Goal: Transaction & Acquisition: Download file/media

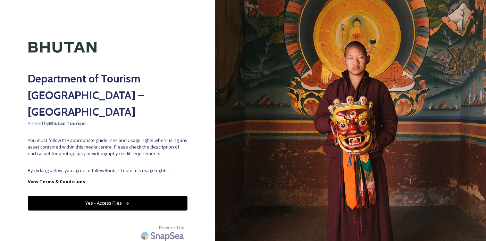
click at [61, 196] on button "Yes - Access Files" at bounding box center [108, 203] width 160 height 14
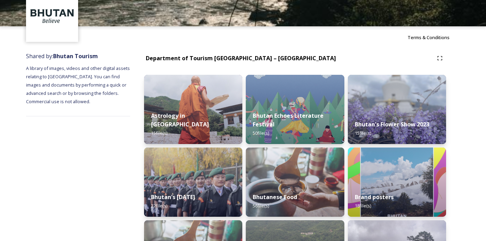
scroll to position [36, 0]
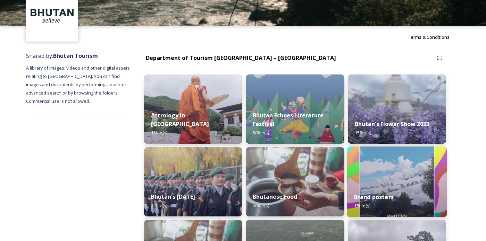
click at [400, 190] on div "Brand posters 18 file(s)" at bounding box center [397, 202] width 100 height 32
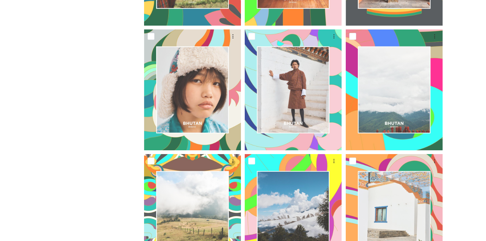
scroll to position [628, 0]
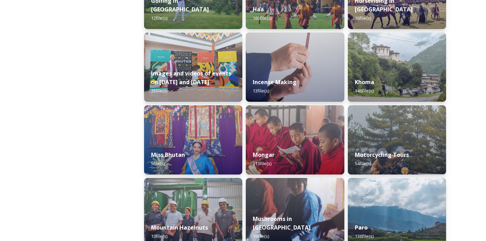
scroll to position [443, 0]
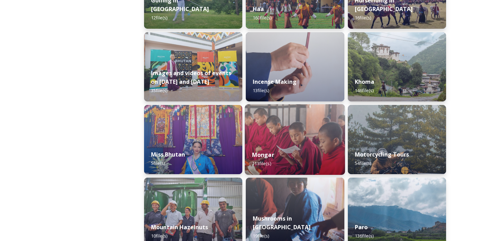
click at [316, 154] on div "Mongar 113 file(s)" at bounding box center [295, 160] width 100 height 32
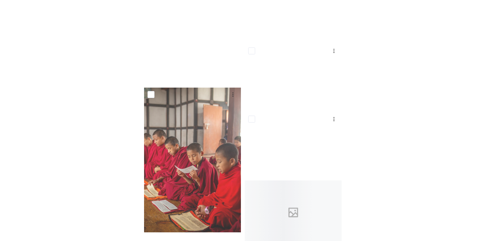
scroll to position [3393, 0]
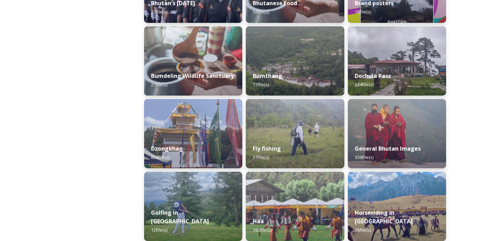
scroll to position [230, 0]
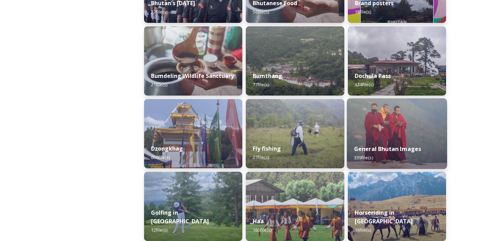
click at [432, 154] on div "General Bhutan Images 339 file(s)" at bounding box center [397, 154] width 100 height 32
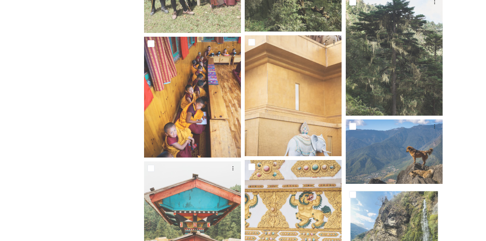
scroll to position [2988, 0]
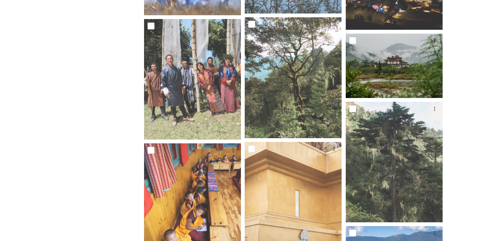
click at [430, 70] on img at bounding box center [393, 66] width 97 height 65
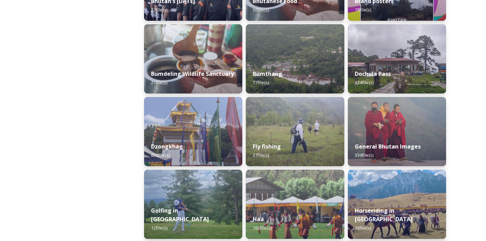
scroll to position [234, 0]
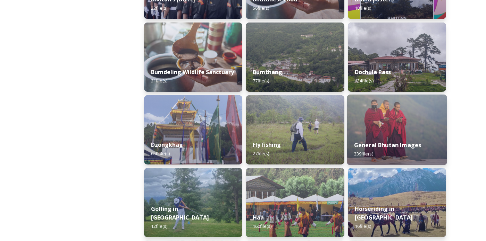
click at [432, 148] on div "General Bhutan Images 339 file(s)" at bounding box center [397, 150] width 100 height 32
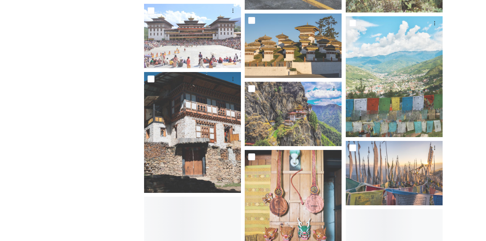
scroll to position [4260, 0]
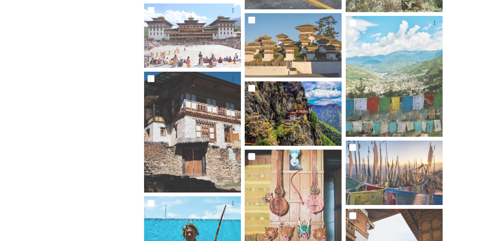
click at [268, 127] on img at bounding box center [293, 114] width 97 height 65
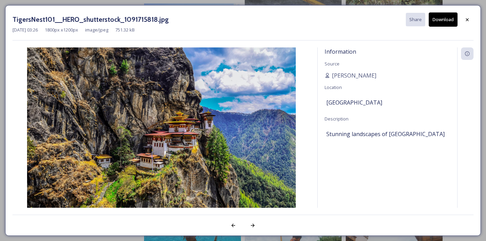
click at [444, 18] on button "Download" at bounding box center [442, 19] width 29 height 14
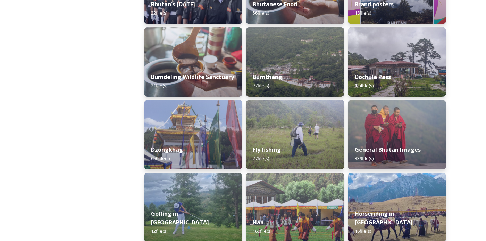
scroll to position [230, 0]
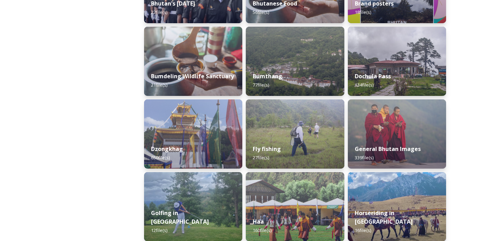
click at [435, 152] on div "General Bhutan Images 339 file(s)" at bounding box center [397, 153] width 98 height 31
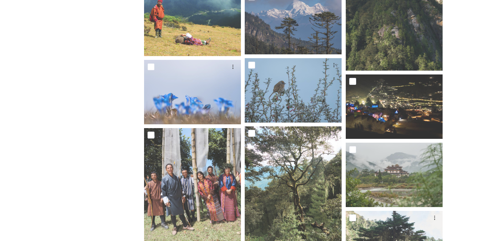
scroll to position [2880, 0]
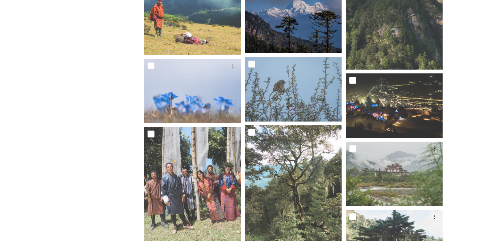
click at [279, 25] on img at bounding box center [293, 21] width 97 height 65
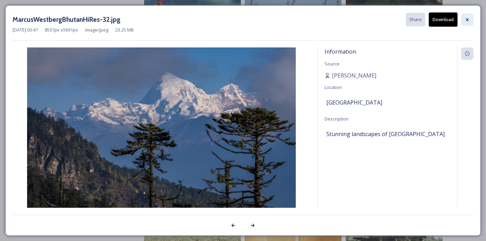
click at [469, 22] on icon at bounding box center [467, 20] width 6 height 6
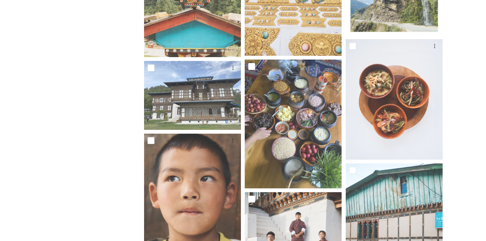
scroll to position [3384, 0]
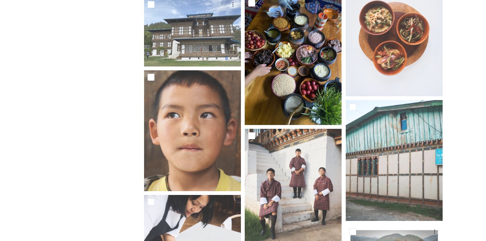
click at [303, 88] on img at bounding box center [293, 60] width 97 height 129
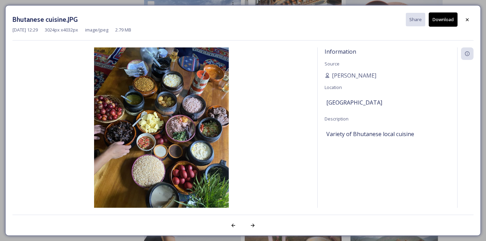
click at [441, 23] on button "Download" at bounding box center [442, 19] width 29 height 14
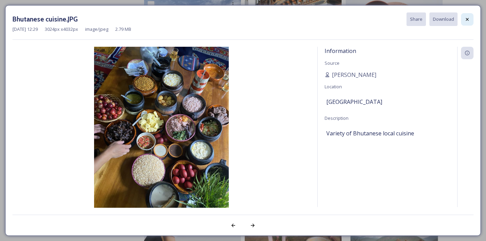
click at [467, 19] on icon at bounding box center [467, 19] width 3 height 3
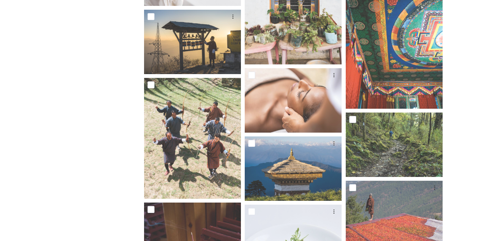
scroll to position [3699, 0]
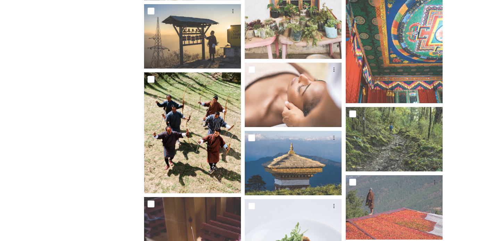
click at [172, 157] on img at bounding box center [192, 132] width 97 height 121
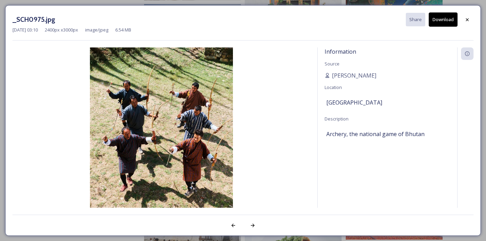
click at [442, 17] on button "Download" at bounding box center [442, 19] width 29 height 14
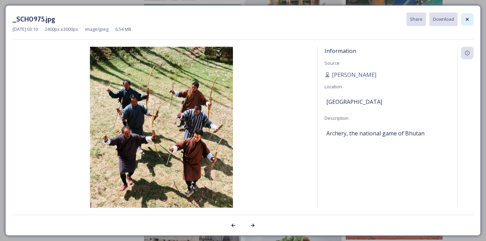
click at [468, 20] on icon at bounding box center [467, 20] width 6 height 6
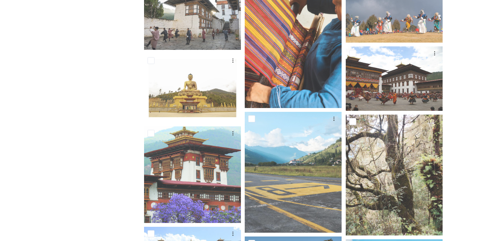
scroll to position [4037, 0]
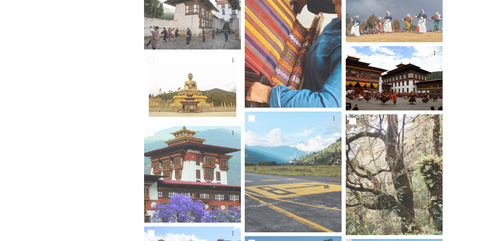
click at [405, 87] on img at bounding box center [393, 78] width 97 height 65
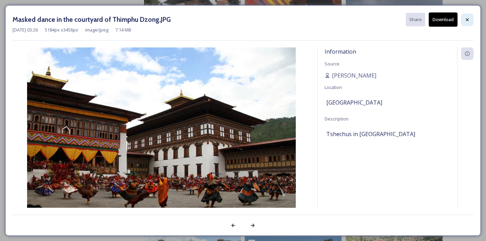
click at [470, 18] on div at bounding box center [467, 20] width 12 height 12
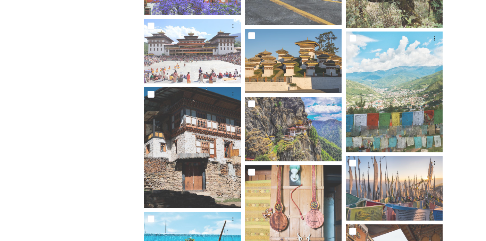
scroll to position [4245, 0]
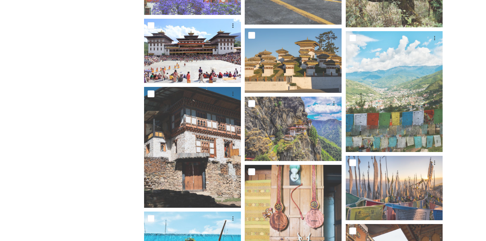
click at [174, 66] on img at bounding box center [192, 51] width 97 height 65
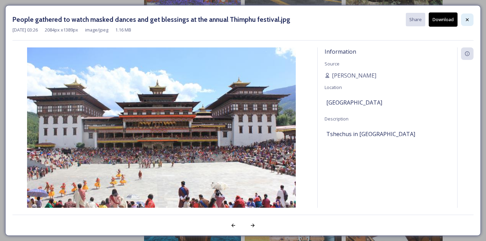
click at [467, 16] on div at bounding box center [467, 20] width 12 height 12
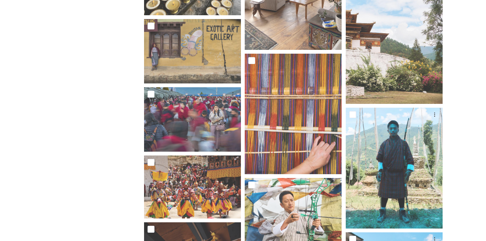
scroll to position [5626, 0]
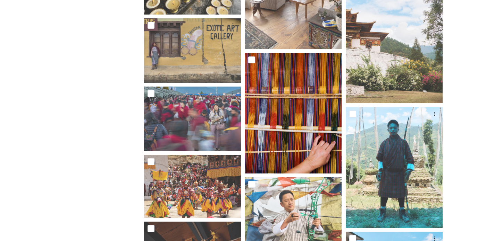
click at [312, 135] on img at bounding box center [293, 113] width 97 height 121
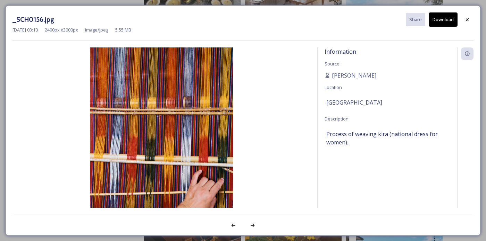
click at [440, 15] on button "Download" at bounding box center [442, 19] width 29 height 14
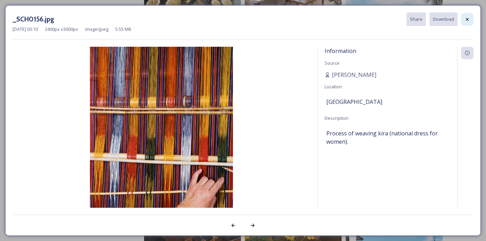
click at [468, 21] on icon at bounding box center [467, 20] width 6 height 6
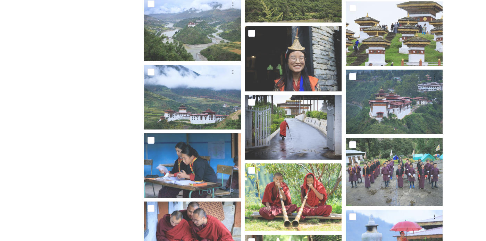
scroll to position [6644, 0]
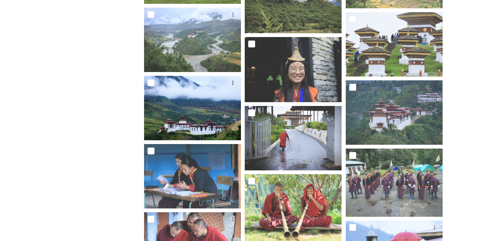
click at [191, 116] on img at bounding box center [192, 108] width 97 height 65
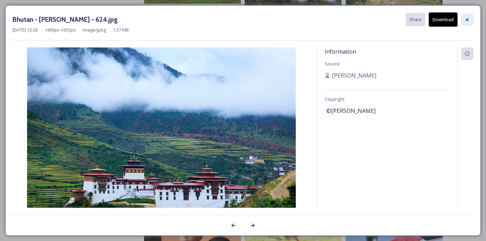
click at [469, 16] on div at bounding box center [467, 20] width 12 height 12
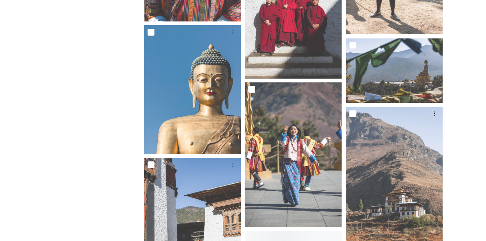
scroll to position [7974, 0]
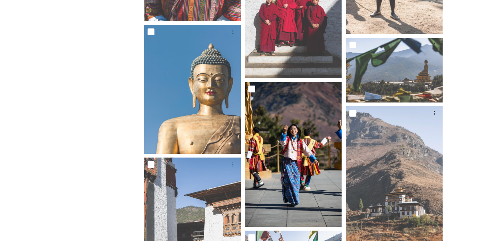
click at [281, 146] on img at bounding box center [293, 154] width 97 height 145
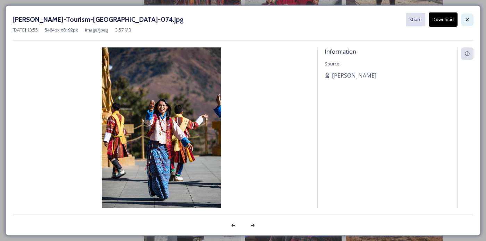
click at [469, 19] on icon at bounding box center [467, 20] width 6 height 6
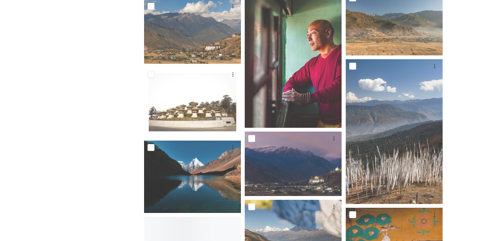
scroll to position [10446, 0]
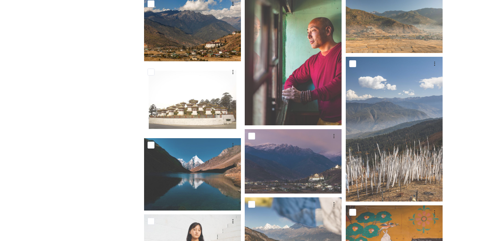
click at [184, 27] on img at bounding box center [192, 29] width 97 height 65
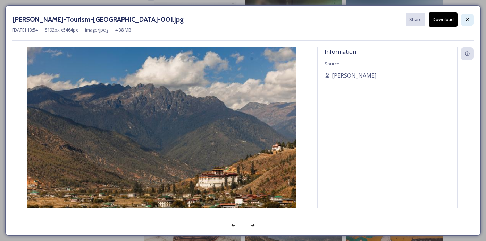
click at [468, 23] on div at bounding box center [467, 20] width 12 height 12
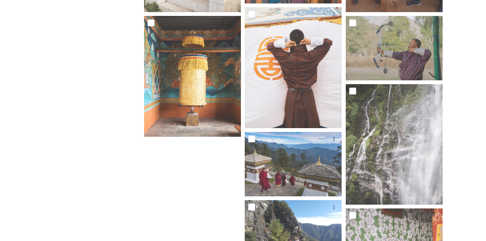
scroll to position [11565, 0]
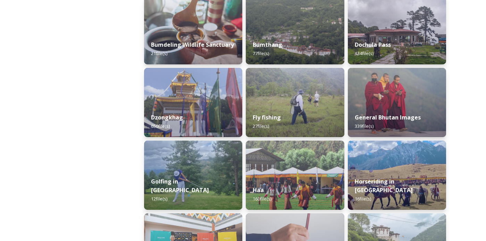
scroll to position [264, 0]
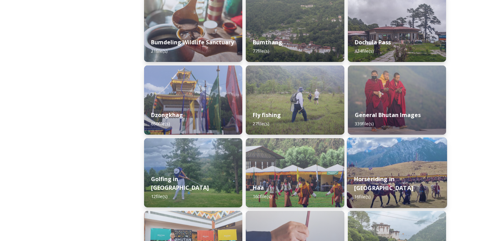
click at [430, 191] on div "Horseriding in Bhutan 16 file(s)" at bounding box center [397, 188] width 100 height 40
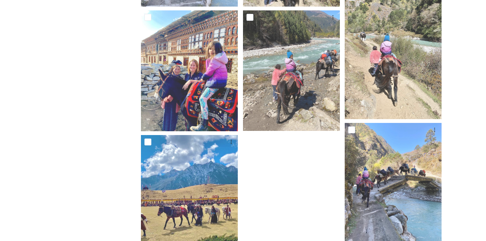
scroll to position [491, 0]
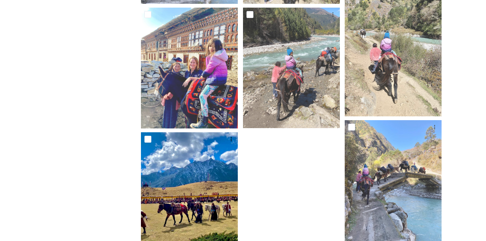
click at [183, 188] on img at bounding box center [189, 193] width 97 height 121
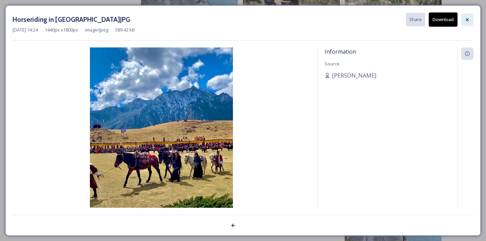
click at [464, 23] on div at bounding box center [467, 20] width 12 height 12
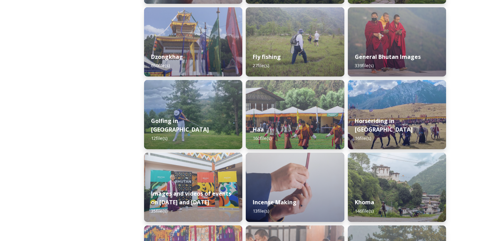
scroll to position [223, 0]
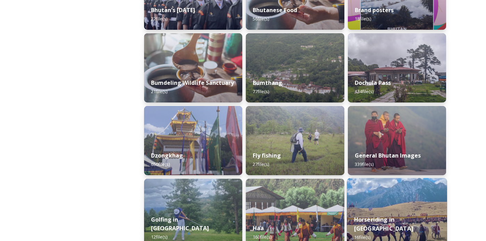
click at [444, 179] on img at bounding box center [397, 213] width 100 height 71
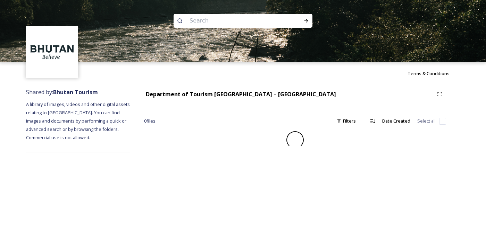
click at [178, 71] on div "Terms & Conditions" at bounding box center [243, 73] width 486 height 22
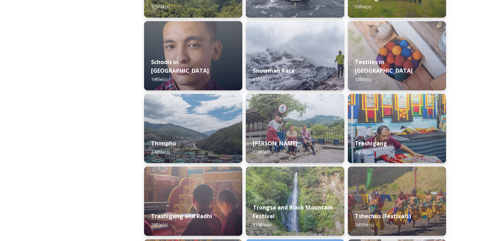
scroll to position [746, 0]
click at [302, 82] on div "Snowman Race 65 file(s)" at bounding box center [295, 75] width 100 height 32
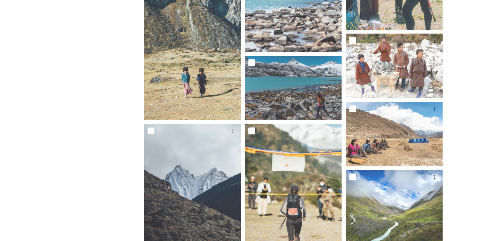
scroll to position [351, 0]
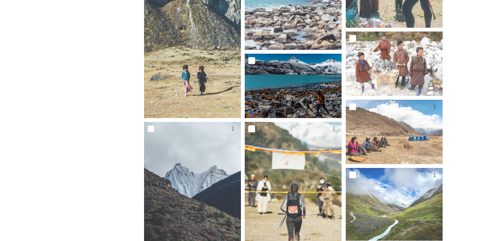
click at [276, 86] on img at bounding box center [293, 86] width 97 height 65
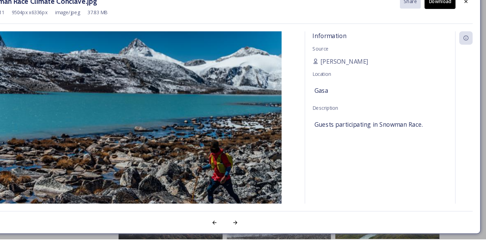
scroll to position [351, 0]
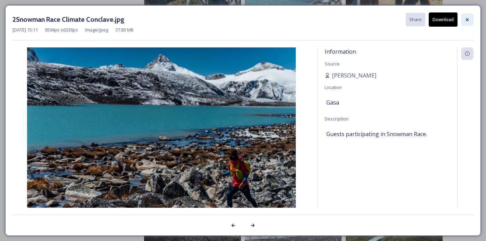
click at [465, 22] on icon at bounding box center [467, 20] width 6 height 6
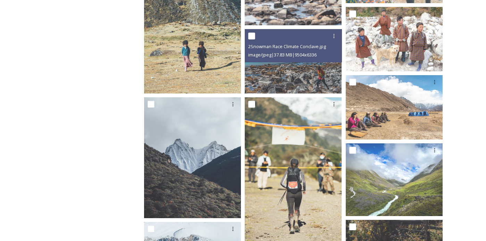
scroll to position [387, 0]
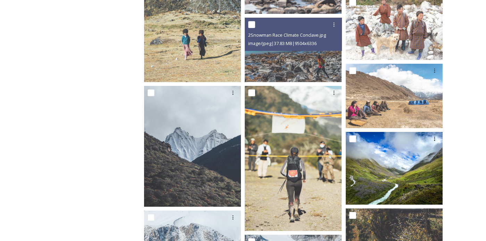
click at [431, 190] on img at bounding box center [393, 168] width 97 height 72
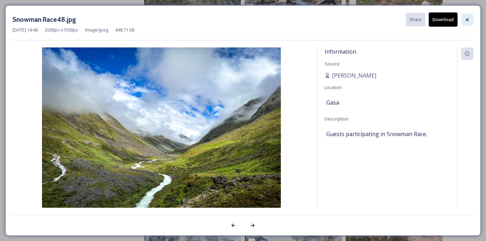
click at [469, 17] on icon at bounding box center [467, 20] width 6 height 6
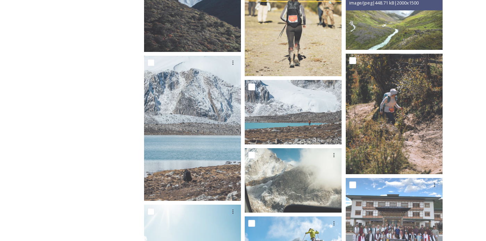
scroll to position [548, 0]
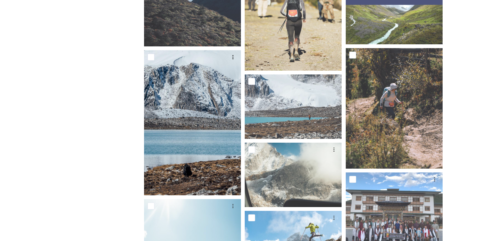
click at [175, 115] on img at bounding box center [192, 122] width 97 height 145
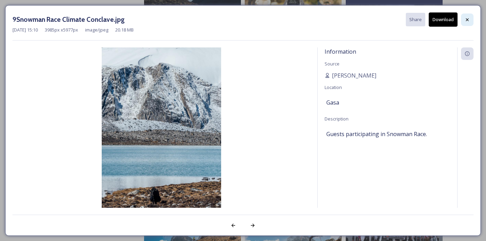
click at [467, 19] on icon at bounding box center [467, 19] width 3 height 3
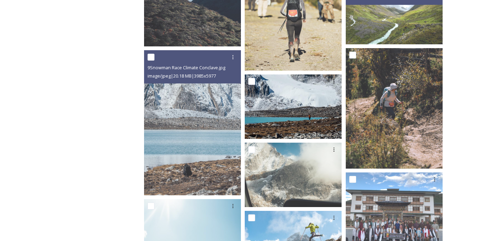
click at [276, 105] on img at bounding box center [293, 107] width 97 height 65
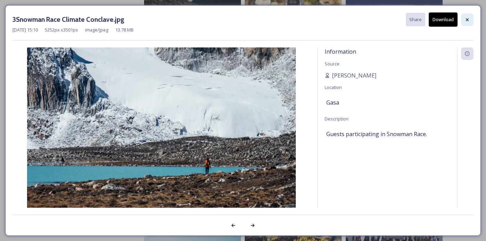
click at [463, 20] on div at bounding box center [467, 20] width 12 height 12
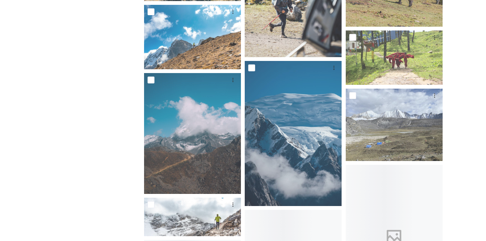
scroll to position [892, 0]
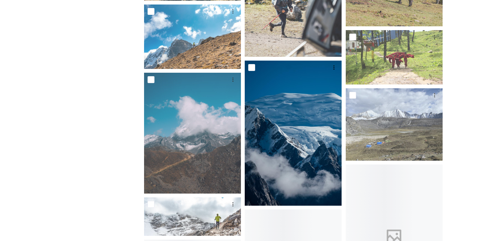
click at [264, 162] on img at bounding box center [293, 133] width 97 height 145
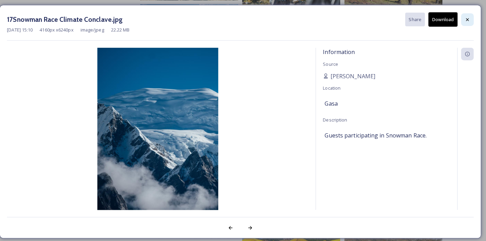
click at [469, 19] on icon at bounding box center [467, 20] width 6 height 6
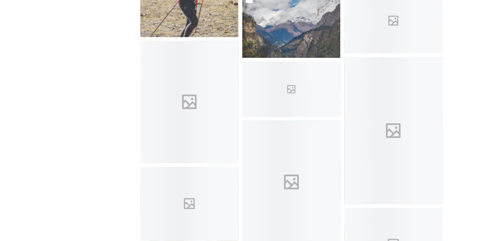
scroll to position [1400, 0]
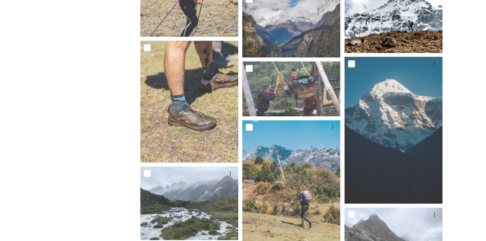
click at [417, 37] on img at bounding box center [393, 23] width 97 height 65
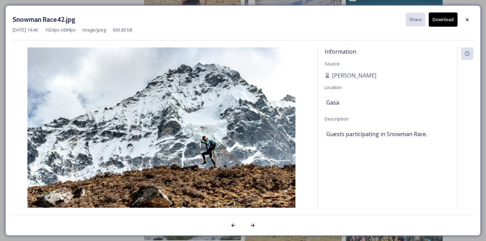
click at [443, 20] on button "Download" at bounding box center [442, 19] width 29 height 14
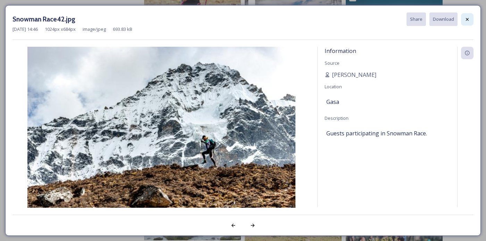
click at [469, 20] on icon at bounding box center [467, 20] width 6 height 6
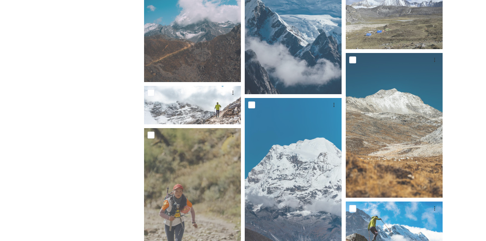
scroll to position [900, 0]
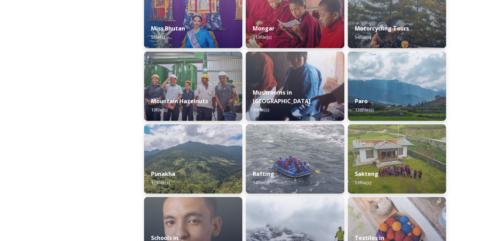
scroll to position [620, 0]
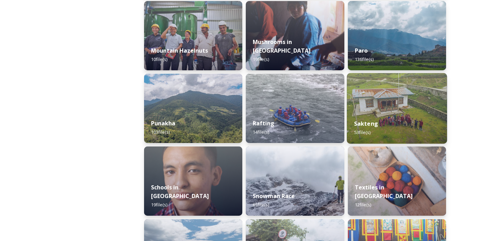
click at [376, 126] on strong "Sakteng" at bounding box center [365, 124] width 24 height 8
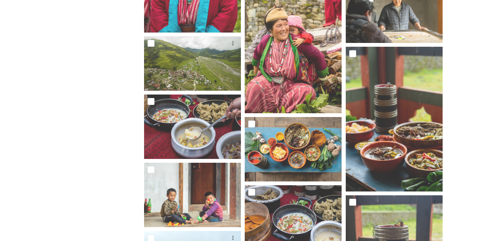
scroll to position [370, 0]
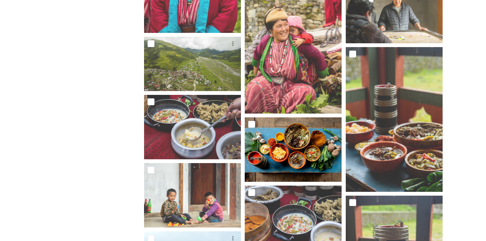
click at [284, 162] on img at bounding box center [293, 150] width 97 height 65
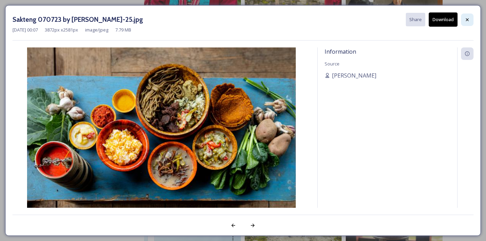
click at [469, 20] on icon at bounding box center [467, 20] width 6 height 6
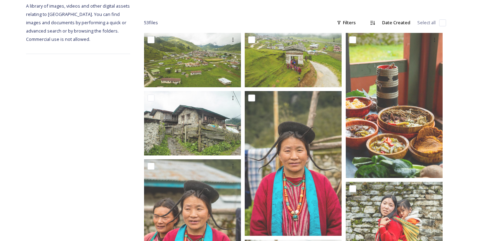
scroll to position [4, 0]
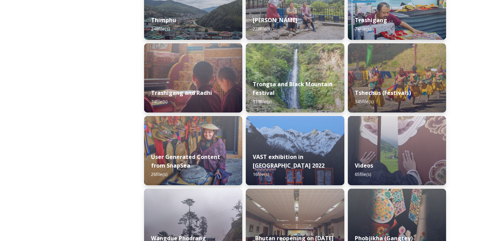
scroll to position [869, 0]
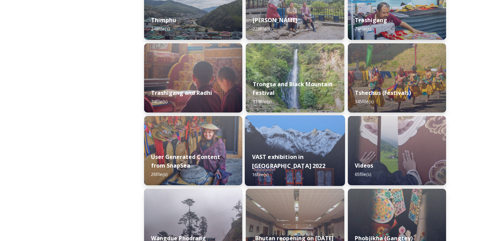
click at [292, 140] on img at bounding box center [295, 151] width 100 height 71
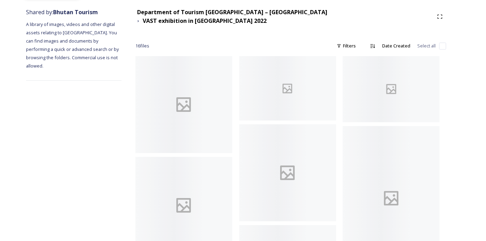
scroll to position [82, 0]
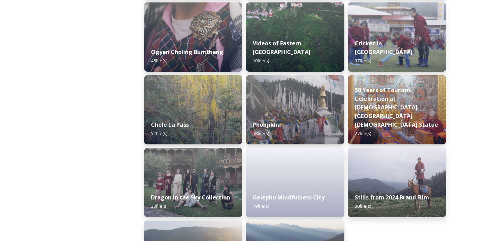
scroll to position [1129, 0]
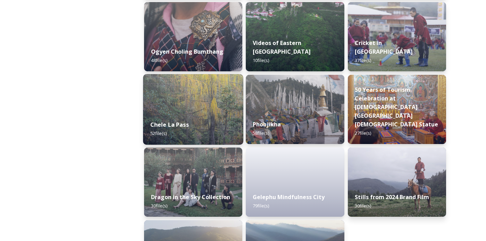
click at [188, 111] on img at bounding box center [193, 109] width 100 height 71
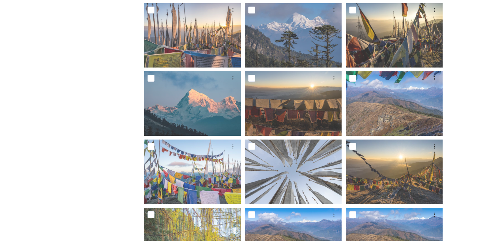
scroll to position [259, 0]
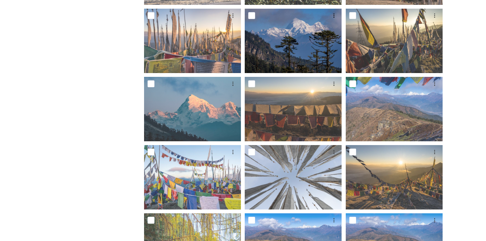
click at [289, 54] on img at bounding box center [293, 41] width 97 height 65
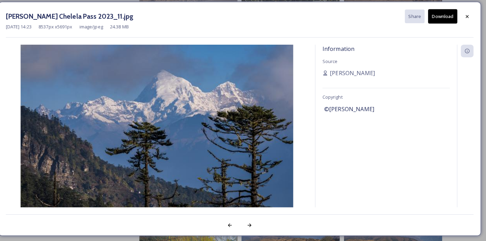
click at [442, 22] on button "Download" at bounding box center [442, 19] width 29 height 14
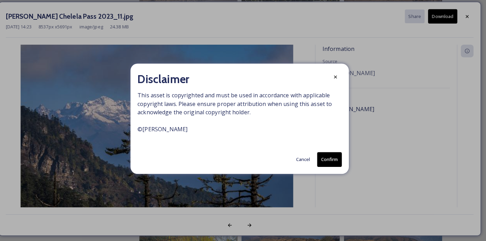
click at [337, 168] on button "Confirm" at bounding box center [331, 161] width 24 height 14
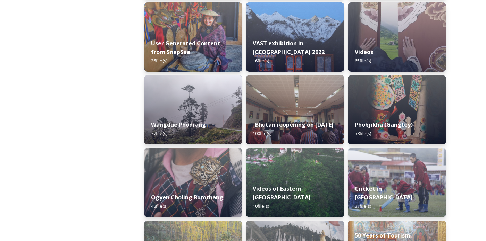
scroll to position [983, 0]
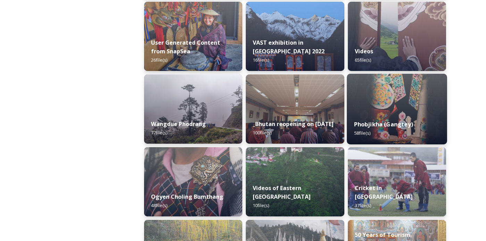
click at [433, 131] on div "Phobjikha (Gangtey) 58 file(s)" at bounding box center [397, 129] width 100 height 32
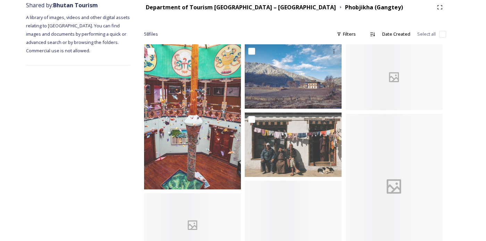
scroll to position [87, 0]
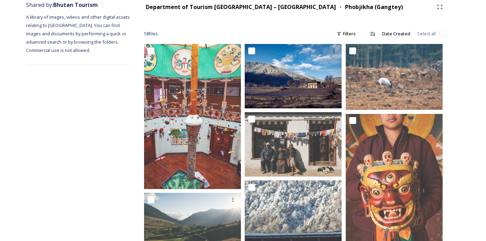
click at [283, 91] on img at bounding box center [293, 76] width 97 height 65
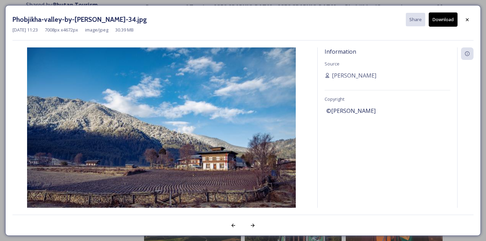
click at [444, 18] on button "Download" at bounding box center [442, 19] width 29 height 14
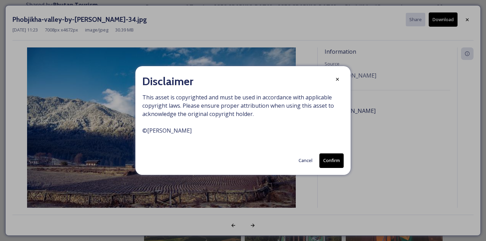
click at [333, 168] on button "Confirm" at bounding box center [331, 161] width 24 height 14
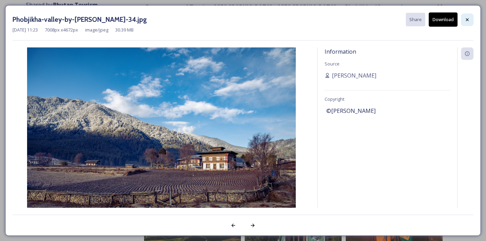
click at [469, 19] on icon at bounding box center [467, 20] width 6 height 6
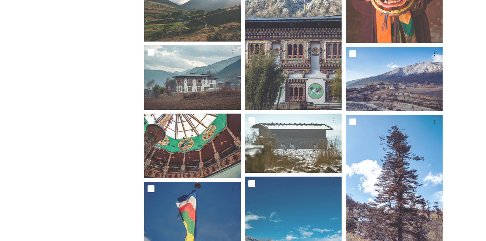
scroll to position [305, 0]
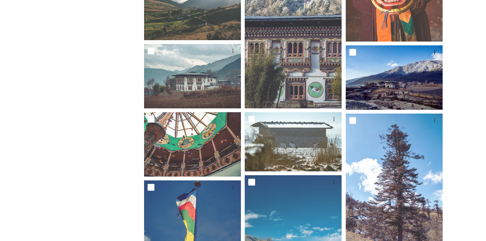
click at [400, 93] on img at bounding box center [393, 77] width 97 height 65
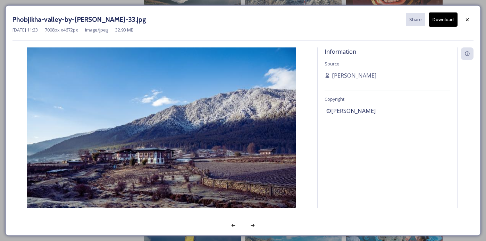
click at [444, 18] on button "Download" at bounding box center [442, 19] width 29 height 14
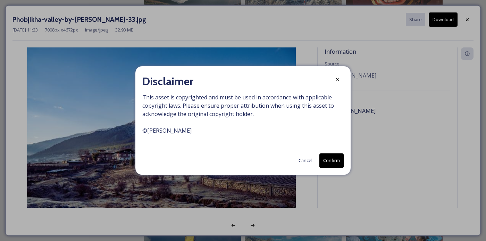
click at [329, 168] on button "Confirm" at bounding box center [331, 161] width 24 height 14
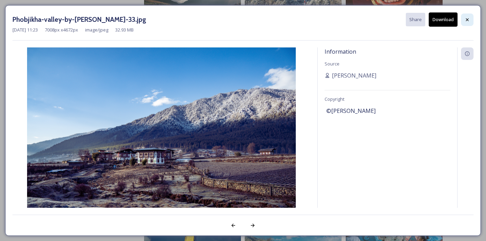
click at [468, 20] on icon at bounding box center [467, 20] width 6 height 6
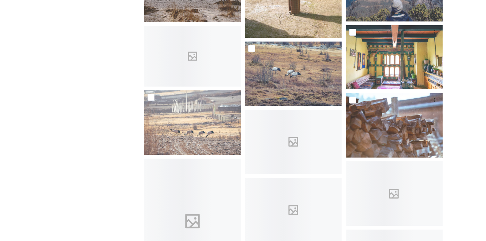
scroll to position [741, 0]
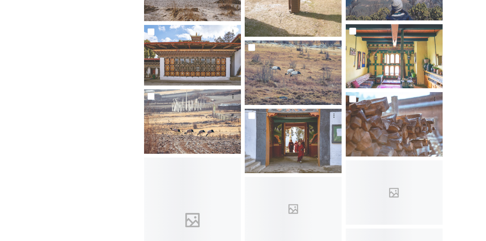
click at [176, 124] on img at bounding box center [192, 121] width 97 height 65
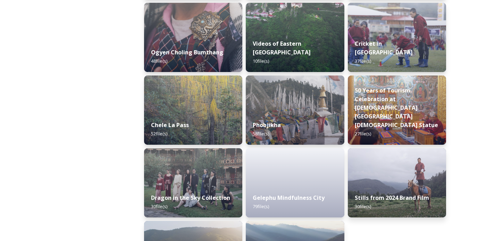
scroll to position [1117, 0]
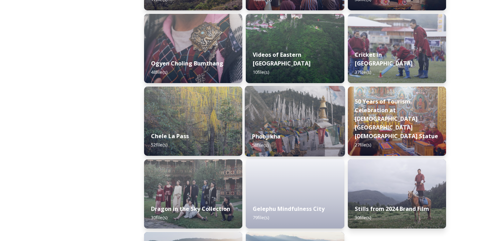
click at [309, 126] on div "Phobjikha 58 file(s)" at bounding box center [295, 141] width 100 height 32
click at [296, 121] on img at bounding box center [295, 121] width 100 height 71
click at [267, 125] on img at bounding box center [295, 121] width 100 height 71
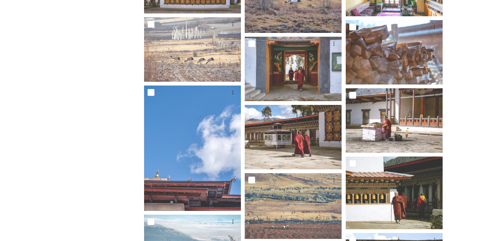
scroll to position [812, 0]
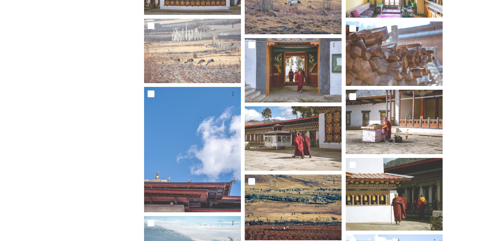
click at [288, 202] on img at bounding box center [293, 208] width 97 height 66
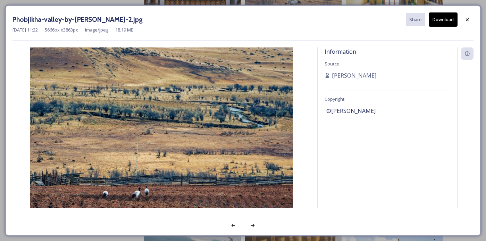
click at [443, 20] on button "Download" at bounding box center [442, 19] width 29 height 14
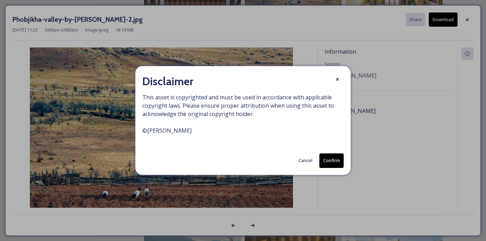
click at [329, 168] on button "Confirm" at bounding box center [331, 161] width 24 height 14
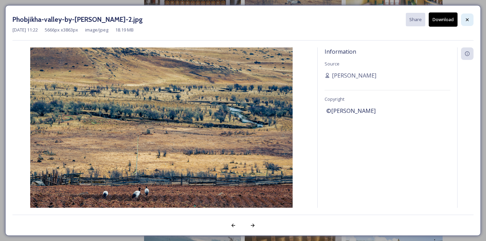
click at [470, 23] on div at bounding box center [467, 20] width 12 height 12
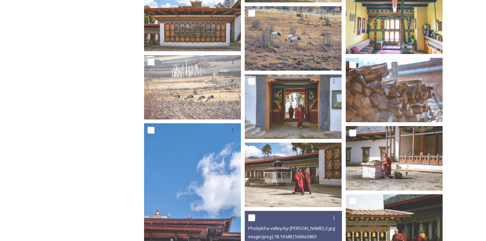
scroll to position [775, 0]
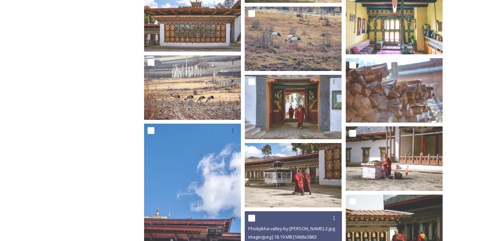
click at [178, 90] on img at bounding box center [192, 88] width 97 height 65
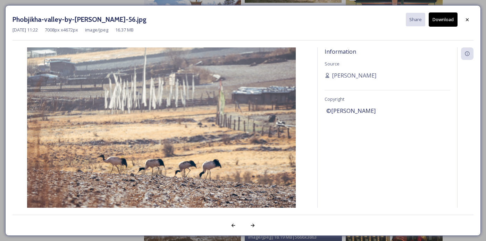
click at [448, 19] on button "Download" at bounding box center [442, 19] width 29 height 14
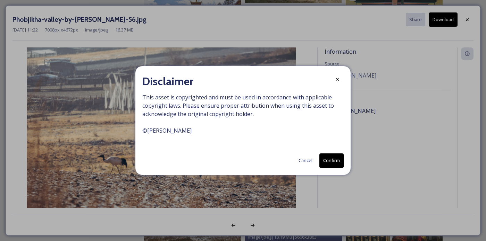
click at [332, 168] on button "Confirm" at bounding box center [331, 161] width 24 height 14
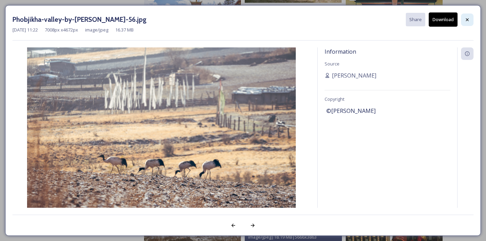
click at [470, 19] on div at bounding box center [467, 20] width 12 height 12
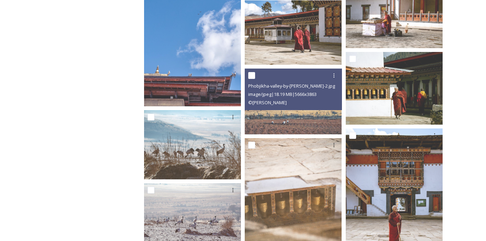
scroll to position [922, 0]
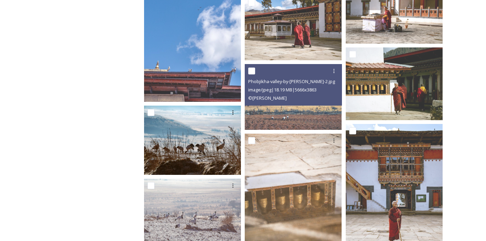
click at [173, 141] on img at bounding box center [192, 140] width 97 height 69
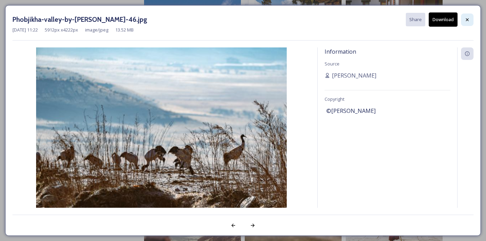
click at [470, 20] on div at bounding box center [467, 20] width 12 height 12
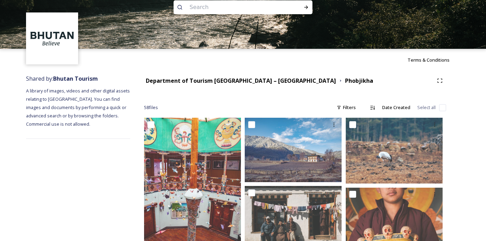
scroll to position [0, 0]
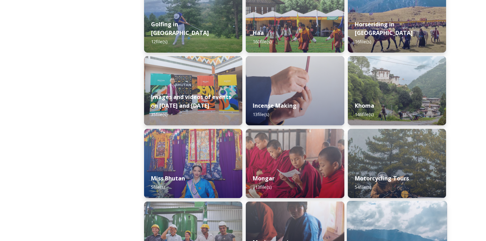
scroll to position [424, 0]
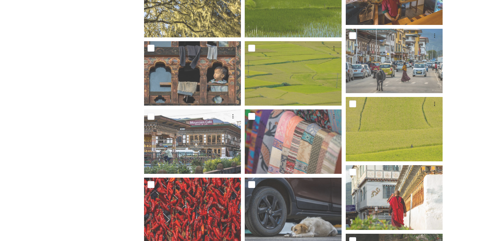
scroll to position [321, 0]
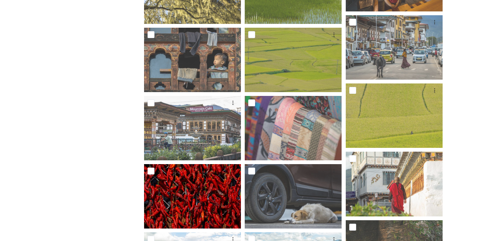
click at [173, 195] on img at bounding box center [192, 196] width 97 height 65
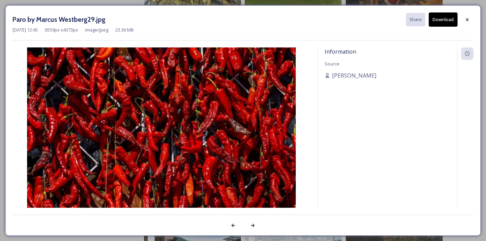
click at [445, 19] on button "Download" at bounding box center [442, 19] width 29 height 14
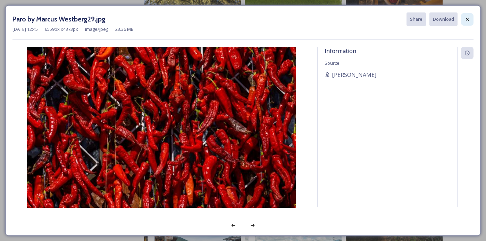
click at [468, 18] on icon at bounding box center [467, 19] width 3 height 3
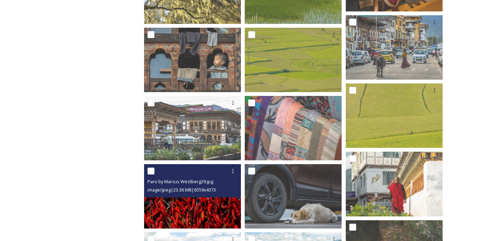
click at [205, 206] on img at bounding box center [192, 196] width 97 height 65
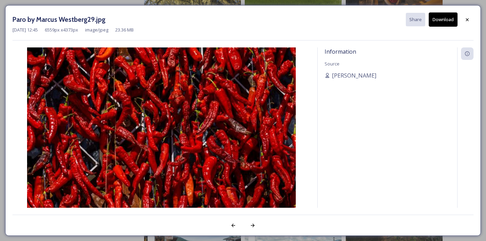
click at [445, 17] on button "Download" at bounding box center [442, 19] width 29 height 14
click at [468, 22] on icon at bounding box center [467, 20] width 6 height 6
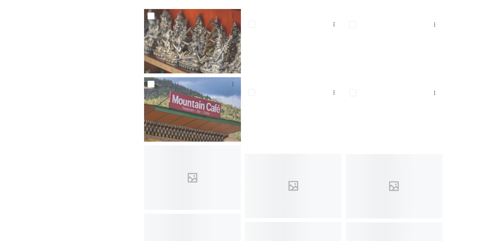
scroll to position [3071, 0]
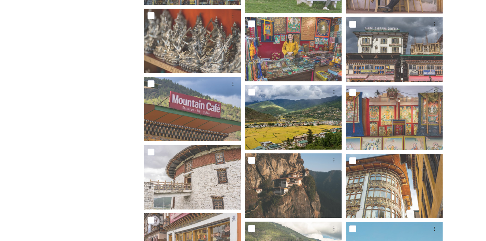
click at [306, 123] on img at bounding box center [293, 117] width 97 height 65
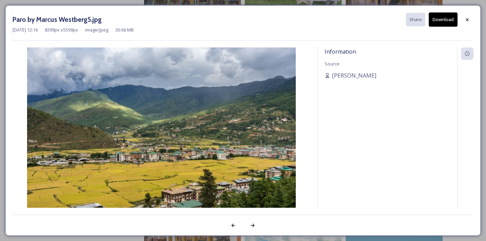
click at [445, 17] on button "Download" at bounding box center [442, 19] width 29 height 14
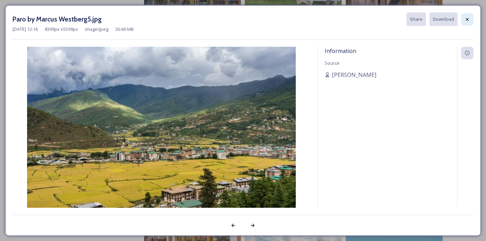
click at [470, 19] on div at bounding box center [467, 19] width 12 height 12
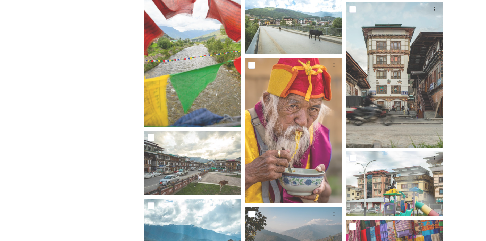
scroll to position [3442, 0]
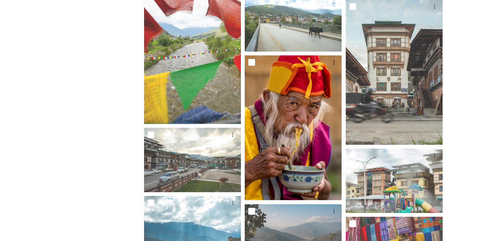
click at [307, 142] on img at bounding box center [293, 128] width 97 height 145
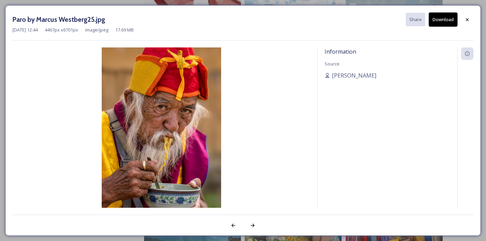
click at [445, 17] on button "Download" at bounding box center [442, 19] width 29 height 14
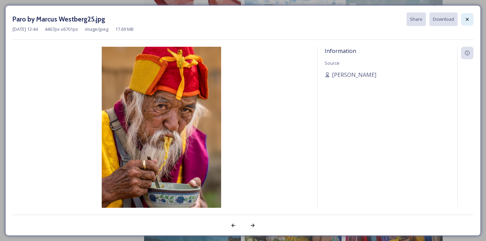
click at [469, 18] on icon at bounding box center [467, 20] width 6 height 6
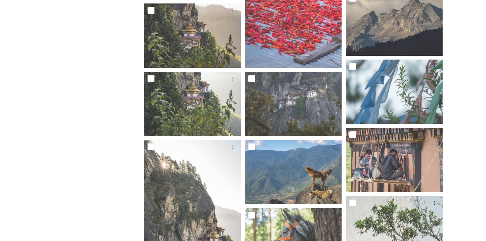
scroll to position [1423, 0]
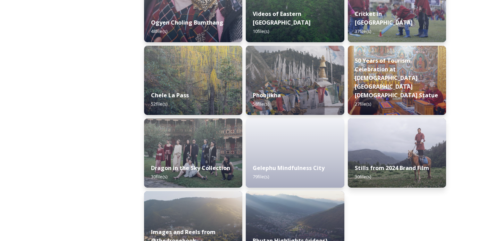
scroll to position [1162, 0]
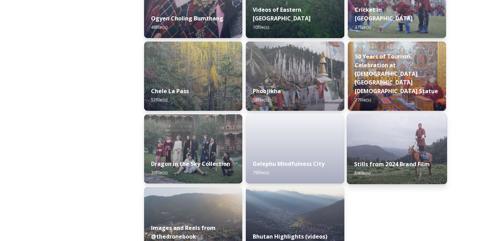
click at [435, 175] on div "Stills from 2024 Brand Film 30 file(s)" at bounding box center [397, 169] width 100 height 32
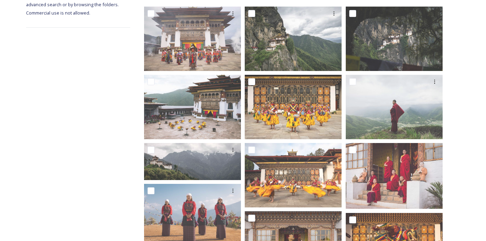
scroll to position [127, 0]
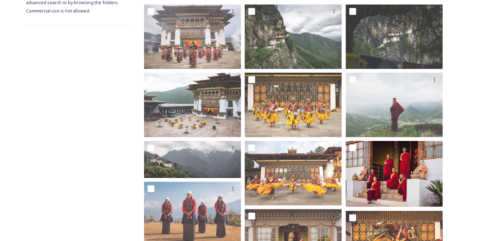
click at [413, 183] on img at bounding box center [393, 174] width 97 height 66
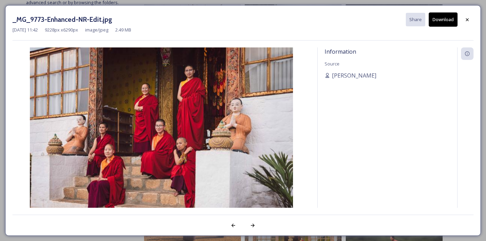
click at [444, 18] on button "Download" at bounding box center [442, 19] width 29 height 14
click at [446, 18] on button "Download" at bounding box center [442, 19] width 29 height 14
click at [444, 19] on button "Download" at bounding box center [442, 19] width 29 height 14
click at [48, 152] on img at bounding box center [161, 137] width 298 height 179
click at [451, 17] on button "Download" at bounding box center [442, 19] width 29 height 14
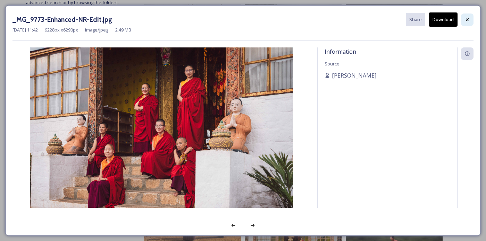
click at [470, 16] on div at bounding box center [467, 20] width 12 height 12
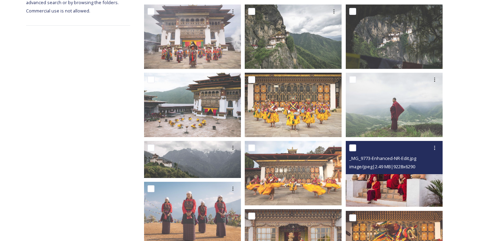
click at [390, 195] on img at bounding box center [393, 174] width 97 height 66
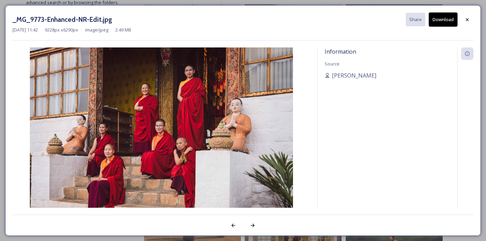
click at [442, 17] on button "Download" at bounding box center [442, 19] width 29 height 14
click at [443, 20] on button "Download" at bounding box center [442, 19] width 29 height 14
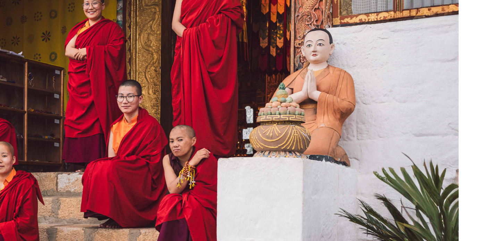
click at [244, 139] on img at bounding box center [161, 137] width 298 height 179
click at [249, 137] on img at bounding box center [161, 137] width 298 height 179
click at [249, 138] on img at bounding box center [161, 137] width 298 height 179
click at [250, 137] on img at bounding box center [161, 137] width 298 height 179
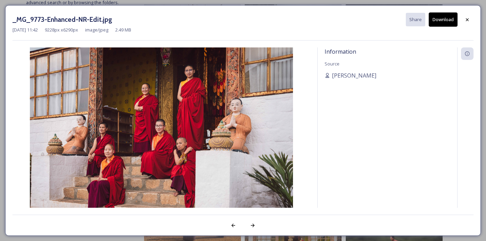
click at [447, 19] on button "Download" at bounding box center [442, 19] width 29 height 14
click at [448, 16] on button "Download" at bounding box center [442, 19] width 29 height 14
click at [449, 15] on button "Download" at bounding box center [442, 19] width 29 height 14
click at [468, 22] on icon at bounding box center [467, 20] width 6 height 6
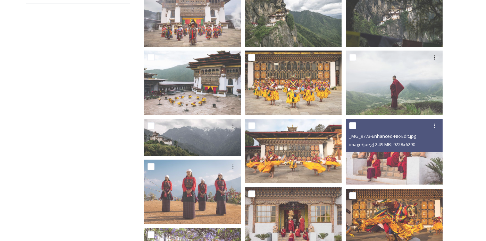
scroll to position [150, 0]
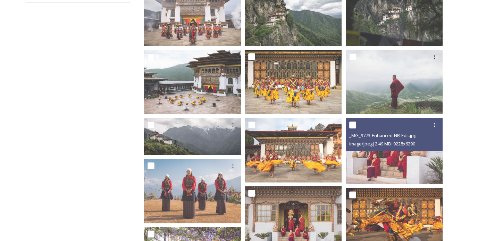
click at [404, 96] on img at bounding box center [393, 82] width 97 height 65
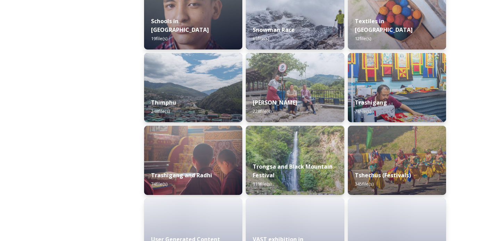
scroll to position [1162, 0]
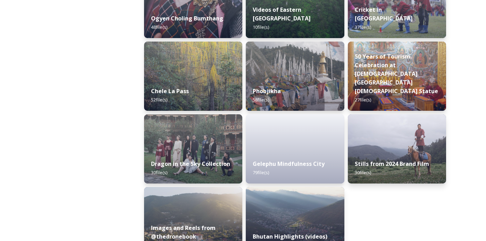
click at [415, 141] on img at bounding box center [397, 148] width 98 height 69
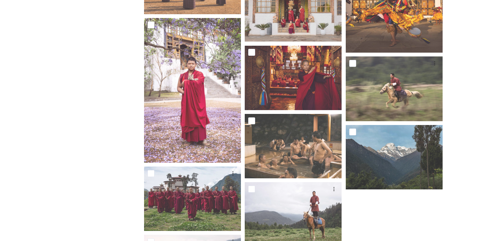
scroll to position [359, 0]
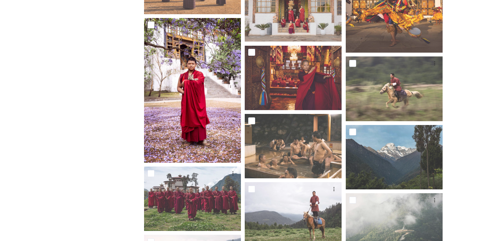
click at [208, 121] on img at bounding box center [192, 90] width 97 height 145
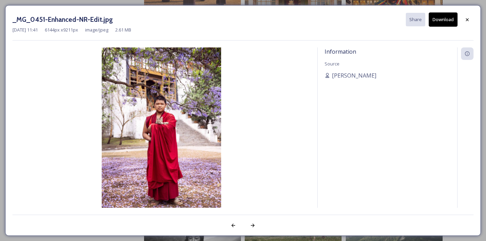
click at [443, 17] on button "Download" at bounding box center [442, 19] width 29 height 14
click at [443, 18] on button "Download" at bounding box center [442, 19] width 29 height 14
click at [469, 18] on icon at bounding box center [467, 20] width 6 height 6
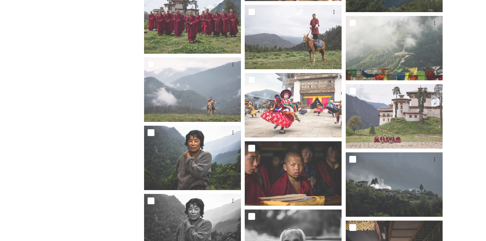
scroll to position [538, 0]
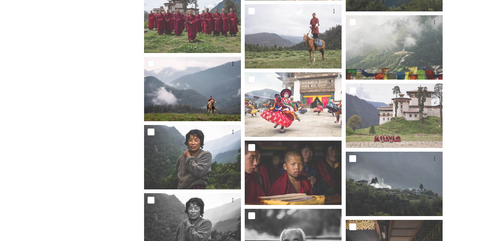
click at [206, 102] on img at bounding box center [192, 89] width 97 height 65
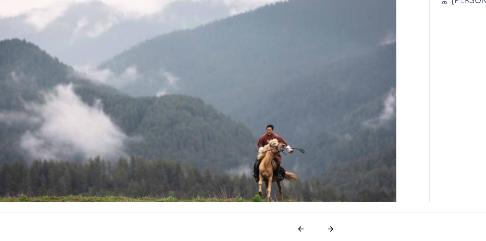
scroll to position [537, 0]
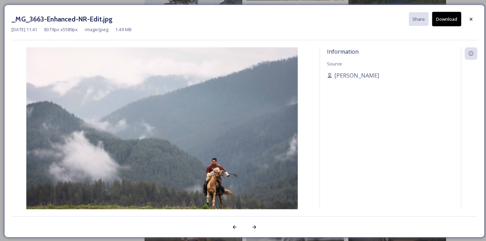
click at [444, 22] on button "Download" at bounding box center [442, 19] width 29 height 14
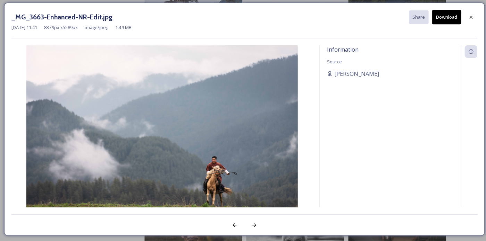
scroll to position [536, 0]
click at [445, 21] on button "Download" at bounding box center [442, 19] width 29 height 14
click at [446, 21] on button "Download" at bounding box center [442, 19] width 29 height 14
click at [446, 19] on button "Download" at bounding box center [442, 19] width 29 height 14
click at [56, 129] on img at bounding box center [161, 137] width 298 height 179
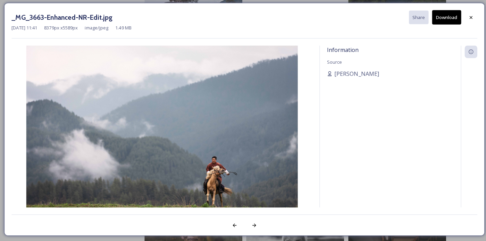
click at [57, 137] on img at bounding box center [161, 137] width 298 height 179
click at [61, 138] on img at bounding box center [161, 137] width 298 height 179
click at [63, 137] on img at bounding box center [161, 137] width 298 height 179
click at [65, 135] on img at bounding box center [161, 137] width 298 height 179
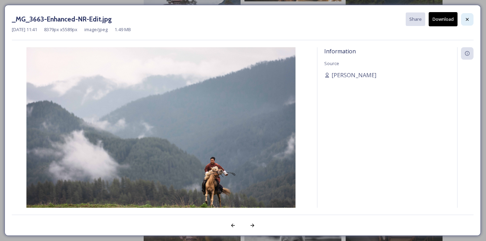
click at [471, 24] on div at bounding box center [467, 20] width 12 height 12
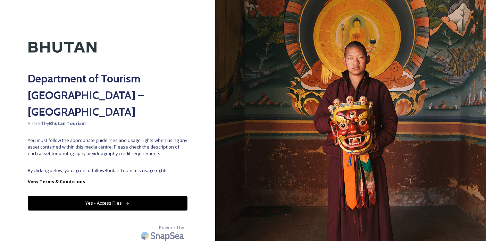
click at [74, 196] on button "Yes - Access Files" at bounding box center [108, 203] width 160 height 14
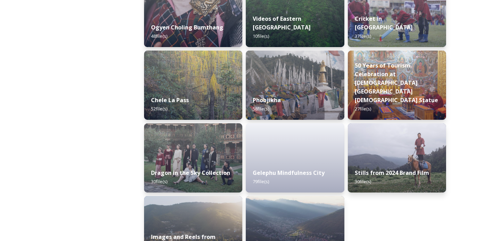
scroll to position [1162, 0]
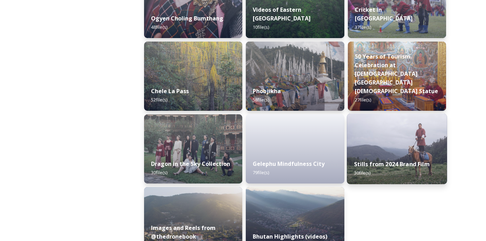
click at [436, 163] on div "Stills from 2024 Brand Film 30 file(s)" at bounding box center [397, 169] width 100 height 32
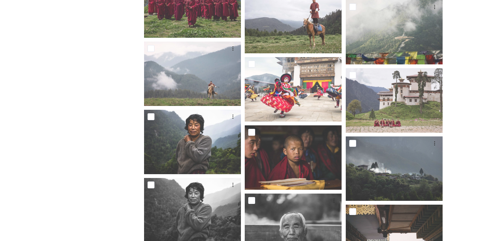
scroll to position [553, 0]
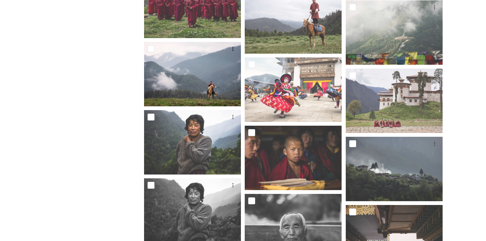
click at [168, 94] on img at bounding box center [192, 74] width 97 height 65
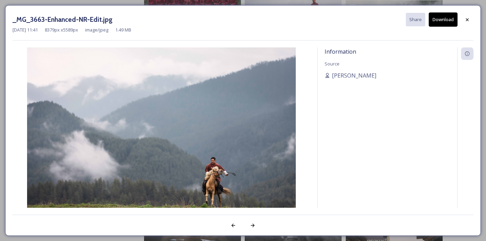
click at [448, 20] on button "Download" at bounding box center [442, 19] width 29 height 14
click at [469, 19] on icon at bounding box center [467, 20] width 6 height 6
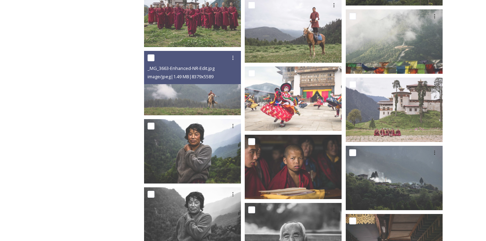
scroll to position [543, 0]
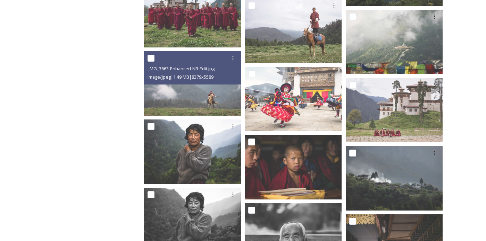
click at [416, 124] on img at bounding box center [393, 110] width 97 height 65
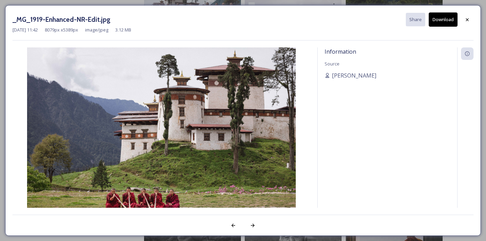
click at [441, 22] on button "Download" at bounding box center [442, 19] width 29 height 14
click at [445, 20] on button "Download" at bounding box center [442, 19] width 29 height 14
click at [38, 166] on img at bounding box center [161, 137] width 298 height 179
click at [470, 17] on div at bounding box center [467, 20] width 12 height 12
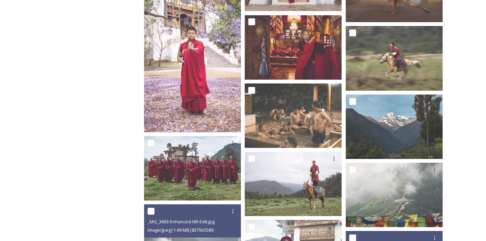
scroll to position [390, 0]
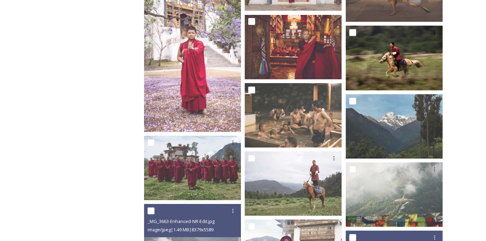
click at [404, 67] on img at bounding box center [393, 58] width 97 height 65
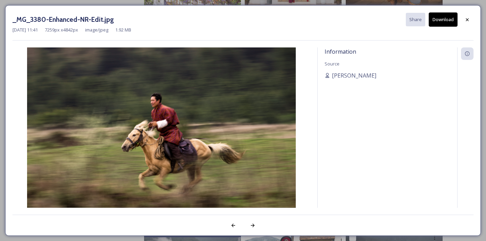
click at [447, 16] on button "Download" at bounding box center [442, 19] width 29 height 14
click at [446, 21] on button "Download" at bounding box center [442, 19] width 29 height 14
click at [448, 23] on button "Download" at bounding box center [442, 19] width 29 height 14
click at [468, 20] on icon at bounding box center [467, 19] width 3 height 3
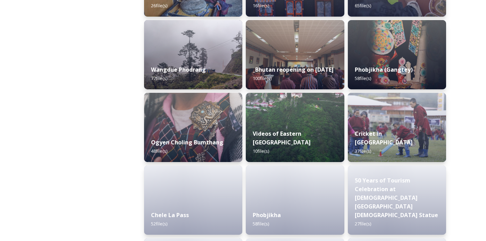
scroll to position [1162, 0]
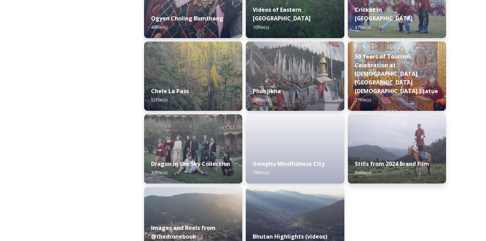
click at [402, 152] on img at bounding box center [397, 148] width 98 height 69
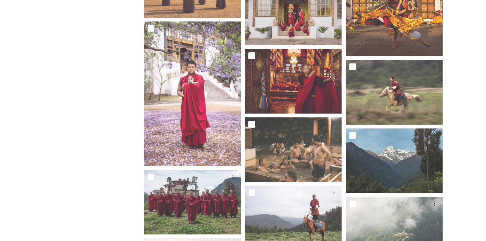
scroll to position [348, 0]
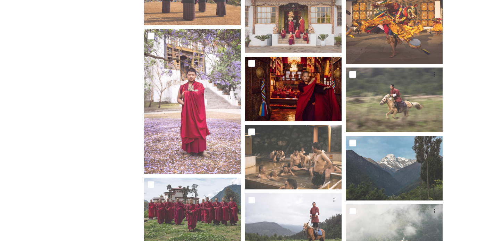
click at [318, 96] on img at bounding box center [293, 89] width 97 height 65
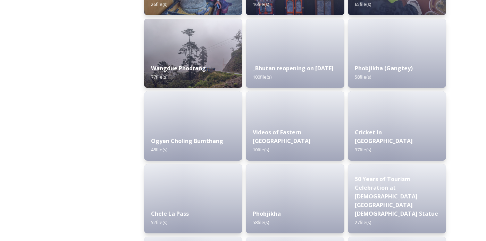
scroll to position [1162, 0]
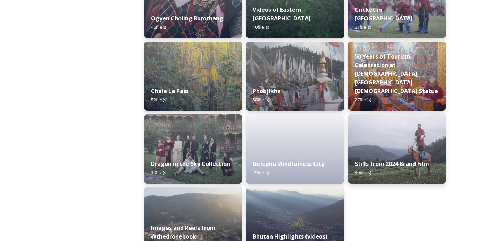
click at [406, 147] on img at bounding box center [397, 148] width 98 height 69
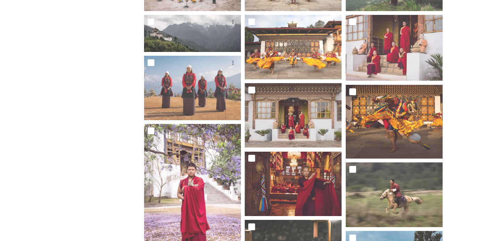
scroll to position [248, 0]
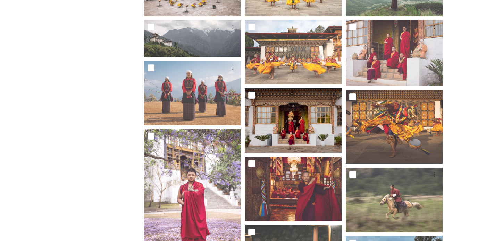
click at [298, 137] on img at bounding box center [293, 120] width 97 height 65
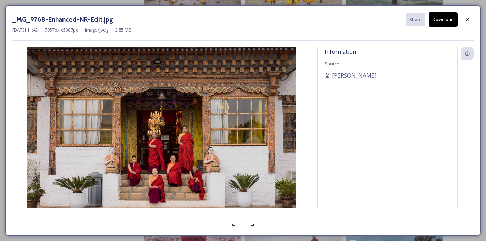
click at [445, 20] on button "Download" at bounding box center [442, 19] width 29 height 14
click at [452, 19] on button "Download" at bounding box center [442, 19] width 29 height 14
click at [470, 19] on div at bounding box center [467, 20] width 12 height 12
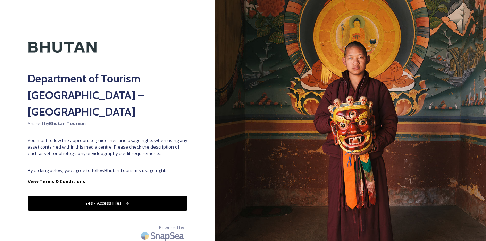
click at [53, 196] on button "Yes - Access Files" at bounding box center [108, 203] width 160 height 14
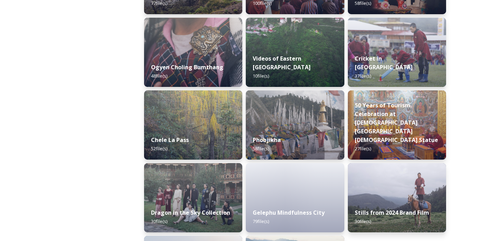
scroll to position [1162, 0]
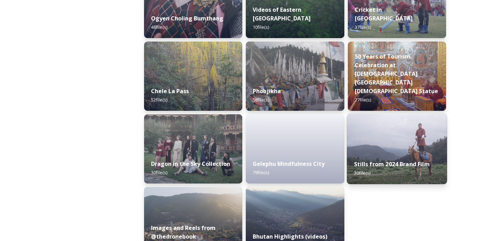
click at [411, 151] on img at bounding box center [397, 149] width 100 height 71
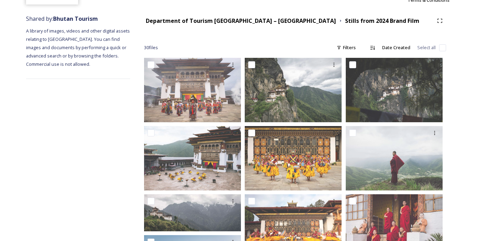
scroll to position [76, 0]
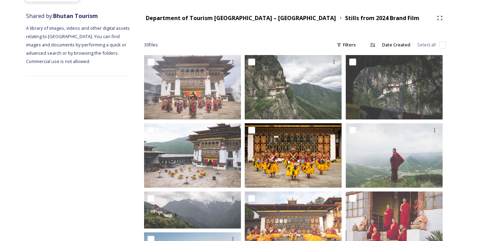
click at [313, 166] on img at bounding box center [293, 155] width 97 height 65
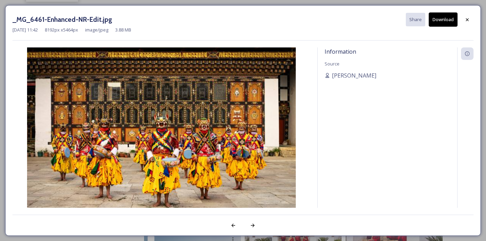
click at [449, 22] on button "Download" at bounding box center [442, 19] width 29 height 14
click at [469, 18] on icon at bounding box center [467, 20] width 6 height 6
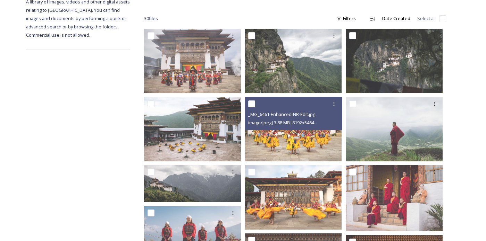
scroll to position [101, 0]
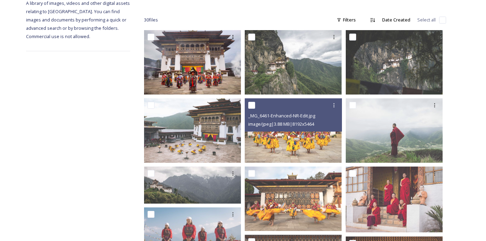
click at [199, 70] on img at bounding box center [192, 62] width 97 height 65
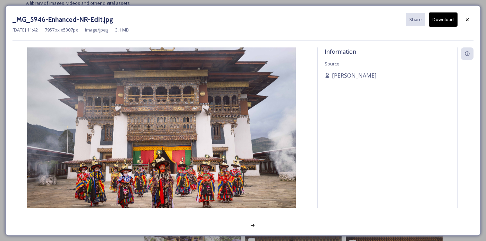
click at [450, 17] on button "Download" at bounding box center [442, 19] width 29 height 14
click at [447, 17] on button "Download" at bounding box center [442, 19] width 29 height 14
click at [470, 23] on div at bounding box center [467, 20] width 12 height 12
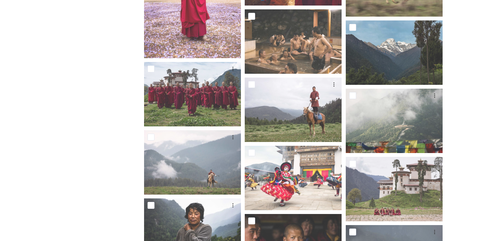
scroll to position [465, 0]
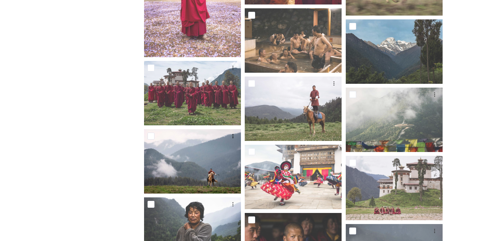
click at [183, 166] on img at bounding box center [192, 161] width 97 height 65
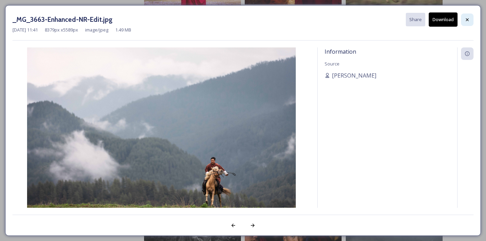
click at [472, 20] on div at bounding box center [467, 20] width 12 height 12
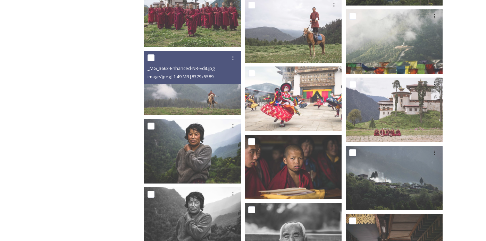
scroll to position [543, 0]
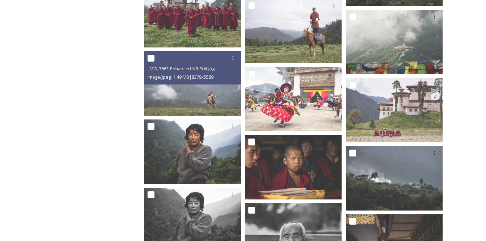
click at [312, 103] on img at bounding box center [293, 99] width 97 height 65
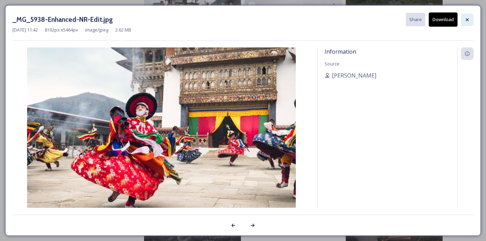
click at [470, 16] on div at bounding box center [467, 20] width 12 height 12
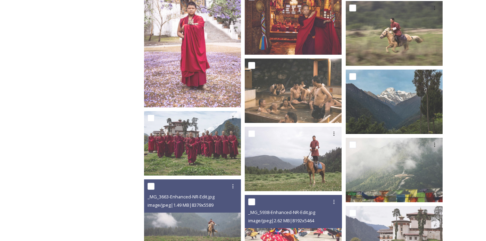
scroll to position [415, 0]
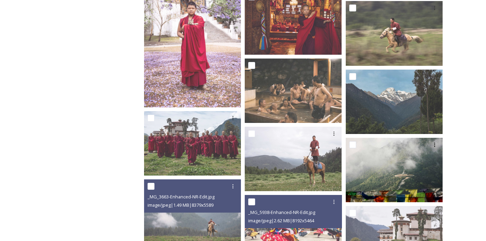
click at [415, 171] on img at bounding box center [393, 170] width 97 height 65
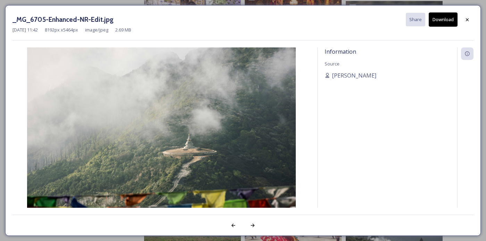
click at [445, 21] on button "Download" at bounding box center [442, 19] width 29 height 14
click at [470, 19] on div at bounding box center [467, 20] width 12 height 12
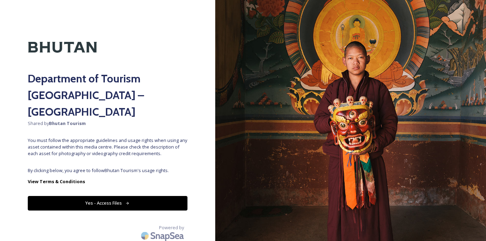
click at [158, 196] on button "Yes - Access Files" at bounding box center [108, 203] width 160 height 14
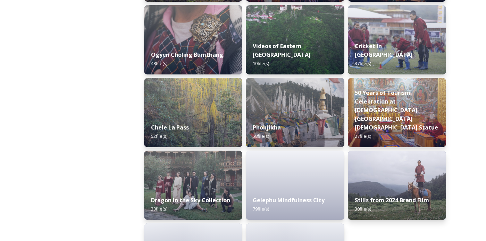
scroll to position [1162, 0]
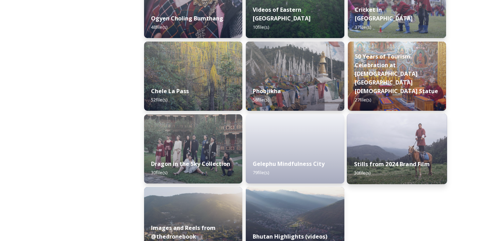
click at [397, 146] on img at bounding box center [397, 149] width 100 height 71
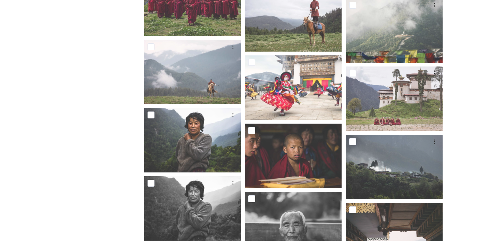
scroll to position [554, 0]
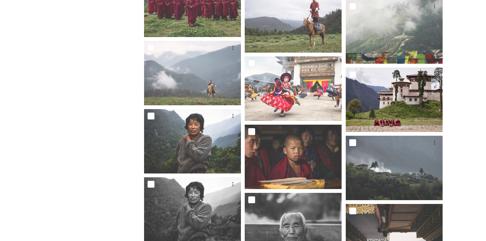
click at [408, 106] on img at bounding box center [393, 100] width 97 height 65
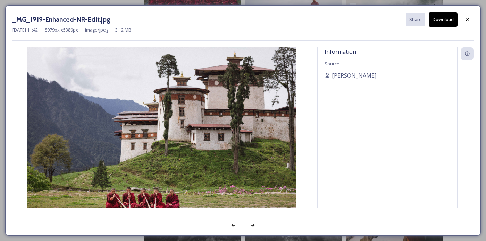
click at [445, 18] on button "Download" at bounding box center [442, 19] width 29 height 14
click at [470, 19] on div at bounding box center [467, 20] width 12 height 12
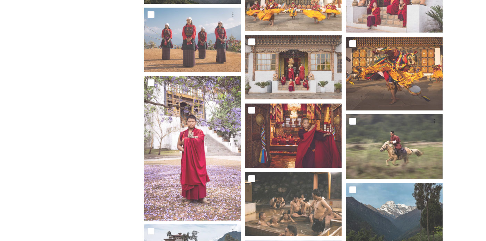
scroll to position [299, 0]
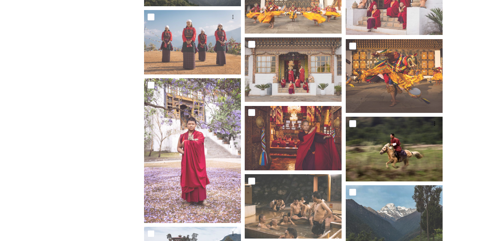
click at [407, 147] on img at bounding box center [393, 149] width 97 height 65
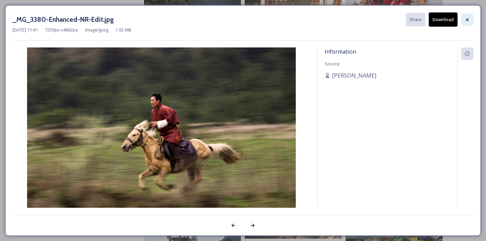
click at [470, 16] on div at bounding box center [467, 20] width 12 height 12
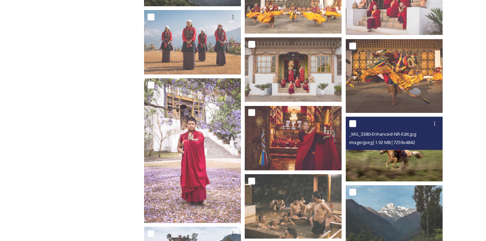
click at [405, 155] on img at bounding box center [393, 149] width 97 height 65
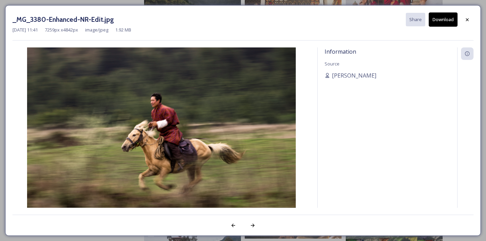
click at [445, 17] on button "Download" at bounding box center [442, 19] width 29 height 14
click at [443, 18] on button "Download" at bounding box center [442, 19] width 29 height 14
click at [470, 16] on div at bounding box center [467, 20] width 12 height 12
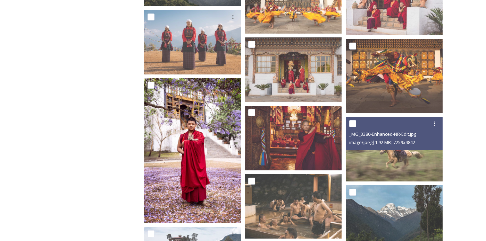
click at [211, 172] on img at bounding box center [192, 150] width 97 height 145
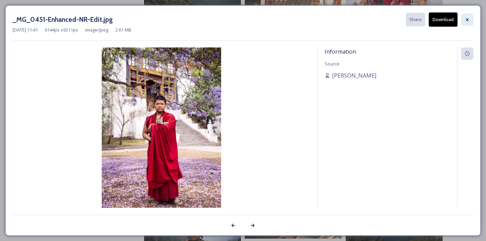
click at [472, 15] on div at bounding box center [467, 20] width 12 height 12
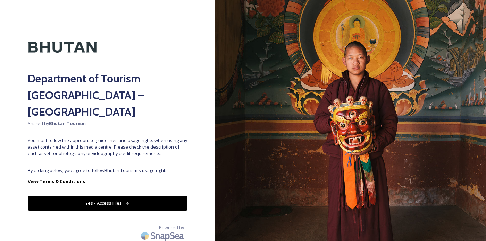
click at [159, 196] on button "Yes - Access Files" at bounding box center [108, 203] width 160 height 14
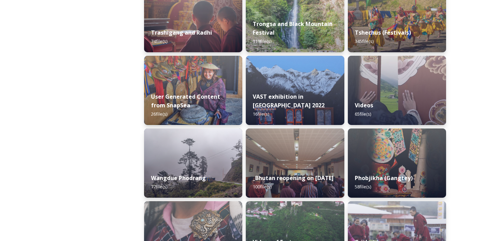
scroll to position [1162, 0]
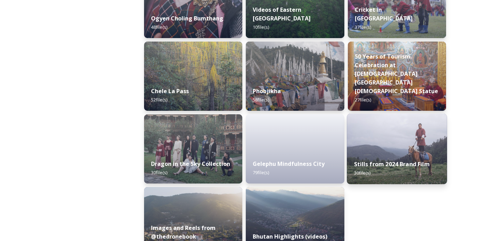
click at [402, 152] on img at bounding box center [397, 149] width 100 height 71
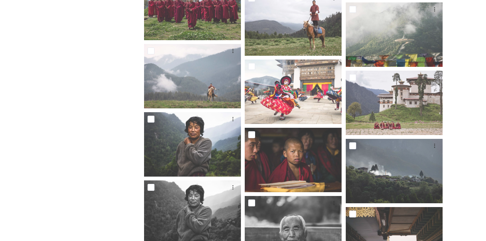
scroll to position [655, 0]
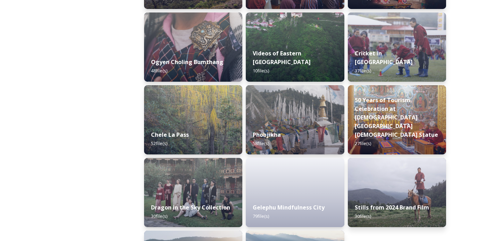
scroll to position [1162, 0]
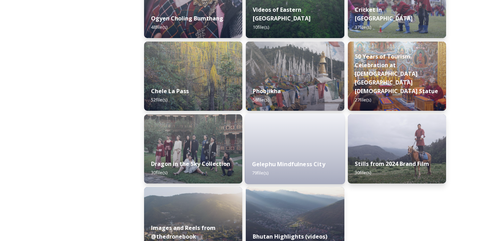
click at [323, 154] on div "Gelephu Mindfulness City 79 file(s)" at bounding box center [295, 169] width 100 height 32
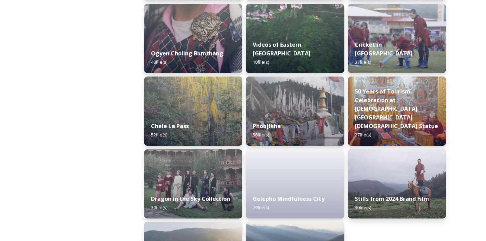
scroll to position [1126, 0]
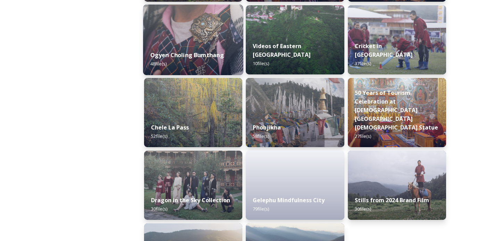
click at [205, 45] on div "Ogyen Choling Bumthang 48 file(s)" at bounding box center [193, 60] width 100 height 32
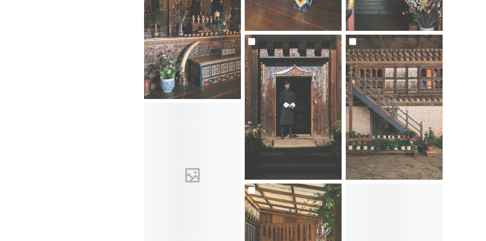
scroll to position [991, 0]
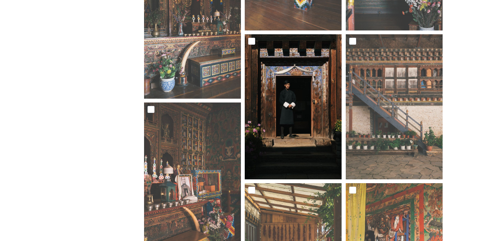
click at [317, 147] on img at bounding box center [293, 106] width 97 height 145
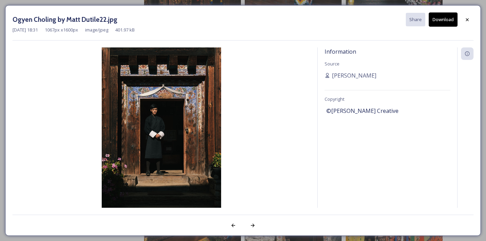
click at [443, 21] on button "Download" at bounding box center [442, 19] width 29 height 14
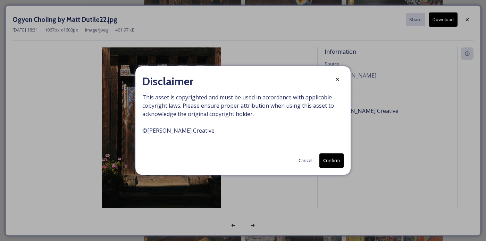
click at [336, 168] on button "Confirm" at bounding box center [331, 161] width 24 height 14
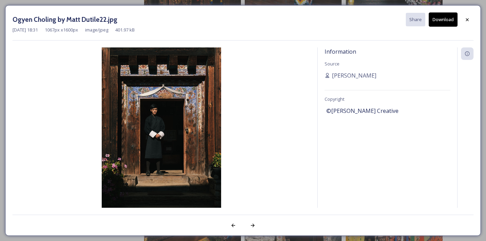
click at [340, 94] on div "Information Source [PERSON_NAME] Copyright ©[PERSON_NAME] Creative" at bounding box center [386, 128] width 139 height 161
click at [470, 19] on div at bounding box center [467, 20] width 12 height 12
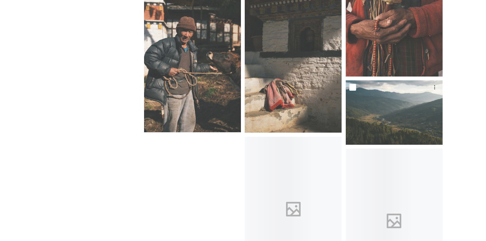
scroll to position [2060, 0]
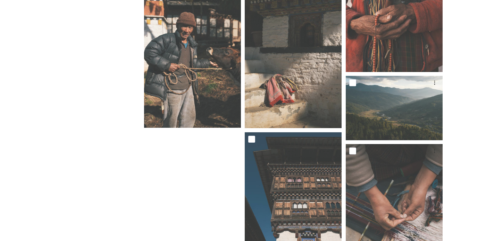
click at [426, 133] on img at bounding box center [393, 108] width 97 height 65
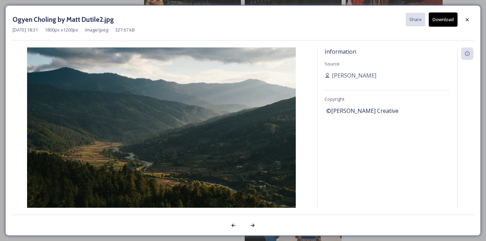
click at [447, 17] on button "Download" at bounding box center [442, 19] width 29 height 14
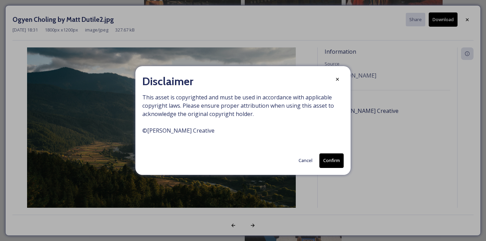
click at [330, 168] on button "Confirm" at bounding box center [331, 161] width 24 height 14
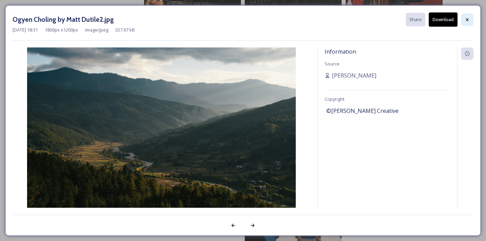
click at [466, 18] on icon at bounding box center [467, 20] width 6 height 6
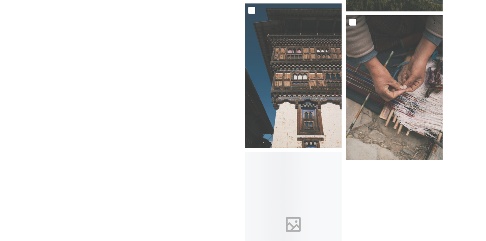
scroll to position [2238, 0]
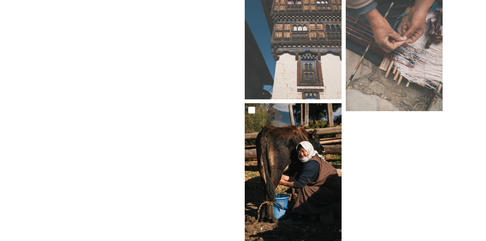
click at [308, 181] on img at bounding box center [293, 175] width 97 height 145
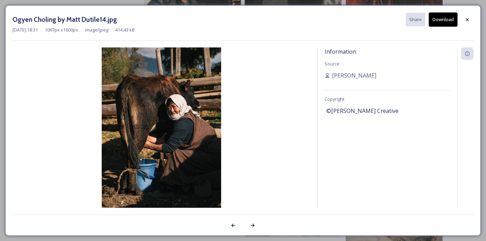
click at [445, 20] on button "Download" at bounding box center [442, 19] width 29 height 14
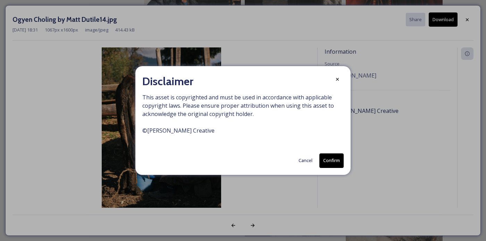
click at [333, 168] on button "Confirm" at bounding box center [331, 161] width 24 height 14
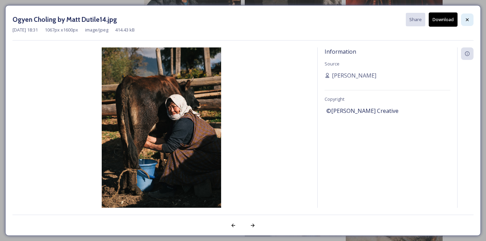
click at [471, 15] on div at bounding box center [467, 20] width 12 height 12
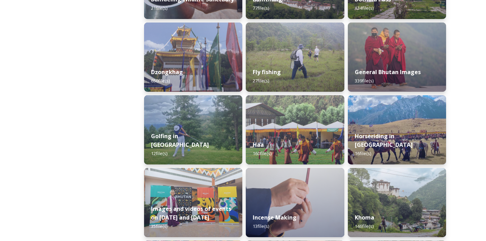
scroll to position [307, 0]
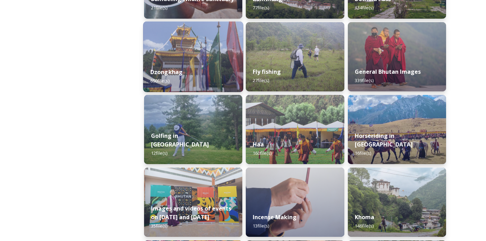
click at [197, 75] on div "Dzongkhag 650 file(s)" at bounding box center [193, 77] width 100 height 32
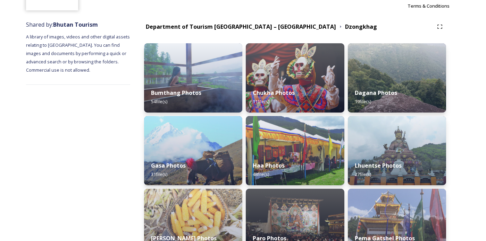
scroll to position [68, 0]
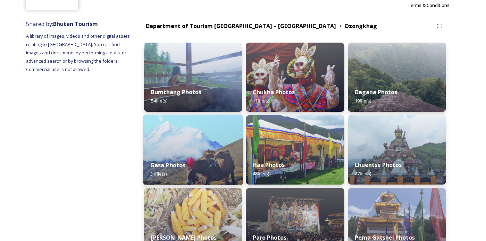
click at [204, 170] on div "Gasa Photos 31 file(s)" at bounding box center [193, 170] width 100 height 32
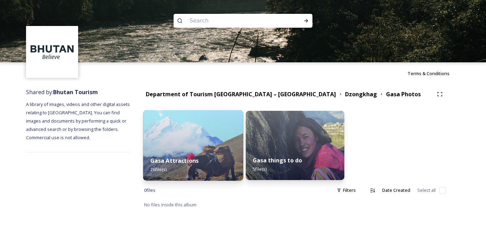
click at [178, 144] on img at bounding box center [193, 145] width 100 height 71
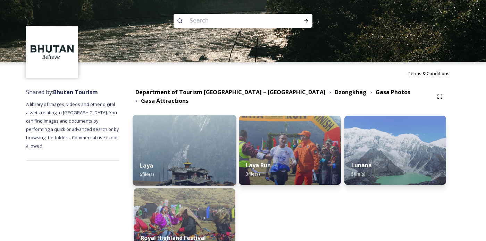
click at [212, 163] on div "Laya 6 file(s)" at bounding box center [185, 170] width 104 height 32
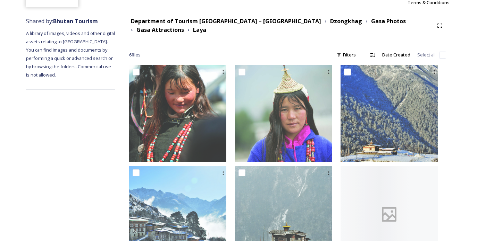
scroll to position [85, 0]
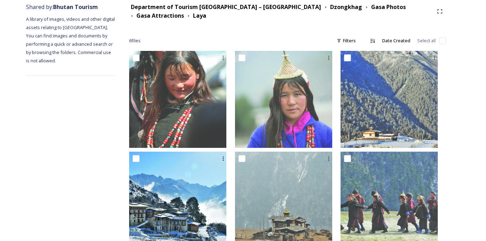
click at [215, 216] on img at bounding box center [177, 200] width 97 height 97
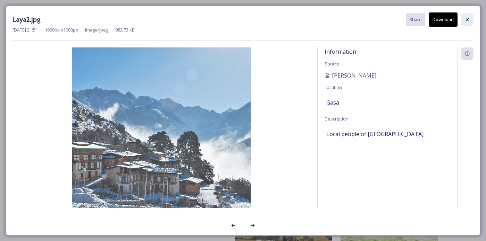
click at [467, 19] on icon at bounding box center [467, 19] width 3 height 3
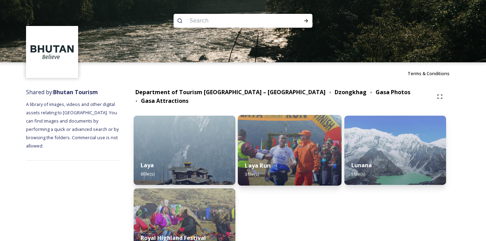
click at [323, 160] on div "Laya Run 3 file(s)" at bounding box center [290, 170] width 104 height 32
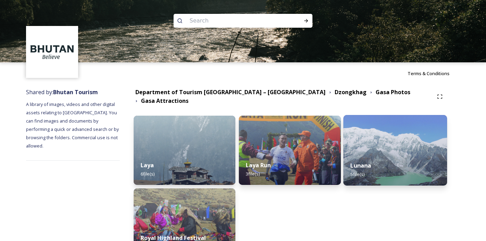
click at [410, 159] on div "Lunana 5 file(s)" at bounding box center [395, 170] width 104 height 32
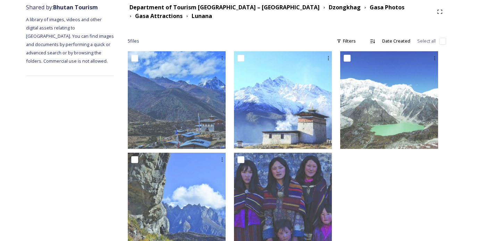
scroll to position [87, 0]
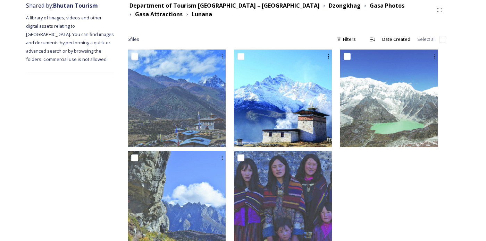
click at [302, 113] on img at bounding box center [283, 99] width 98 height 98
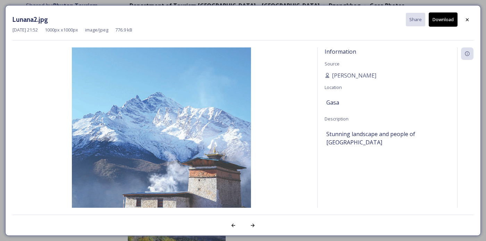
click at [446, 20] on button "Download" at bounding box center [442, 19] width 29 height 14
click at [470, 22] on div at bounding box center [467, 20] width 12 height 12
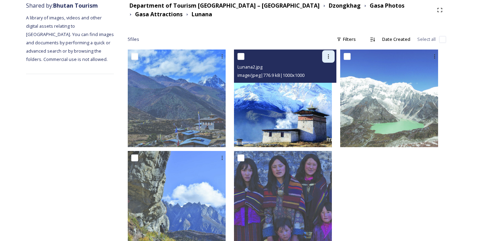
click at [334, 54] on div at bounding box center [328, 56] width 12 height 12
click at [331, 86] on span "Download" at bounding box center [319, 85] width 21 height 7
click at [309, 126] on img at bounding box center [283, 99] width 98 height 98
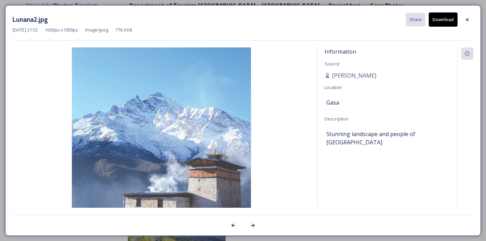
click at [448, 18] on button "Download" at bounding box center [442, 19] width 29 height 14
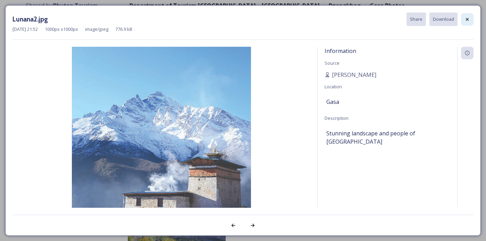
click at [470, 19] on div at bounding box center [467, 19] width 12 height 12
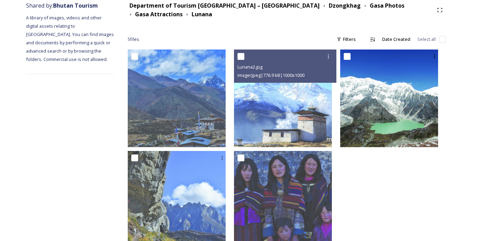
click at [404, 111] on img at bounding box center [389, 99] width 98 height 98
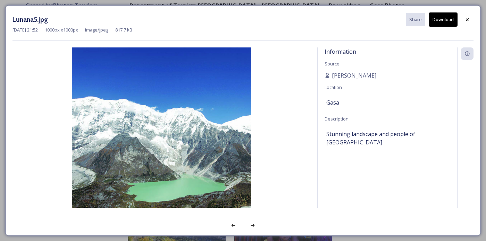
click at [445, 22] on button "Download" at bounding box center [442, 19] width 29 height 14
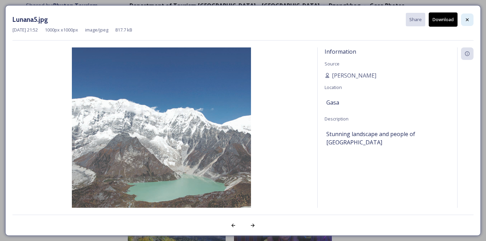
click at [467, 19] on icon at bounding box center [467, 19] width 3 height 3
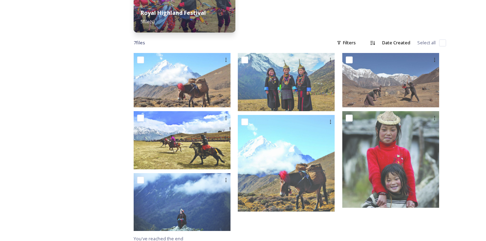
scroll to position [226, 0]
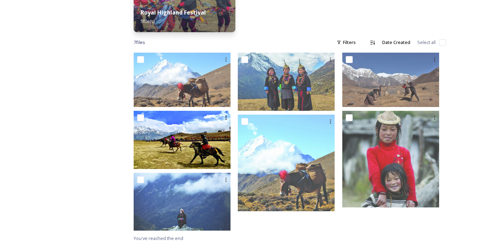
click at [183, 143] on img at bounding box center [182, 140] width 97 height 58
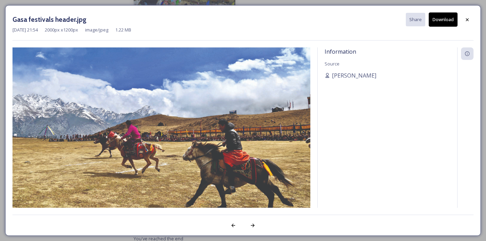
click at [444, 18] on button "Download" at bounding box center [442, 19] width 29 height 14
click at [445, 19] on button "Download" at bounding box center [442, 19] width 29 height 14
click at [443, 23] on button "Download" at bounding box center [442, 19] width 29 height 14
